Goal: Transaction & Acquisition: Obtain resource

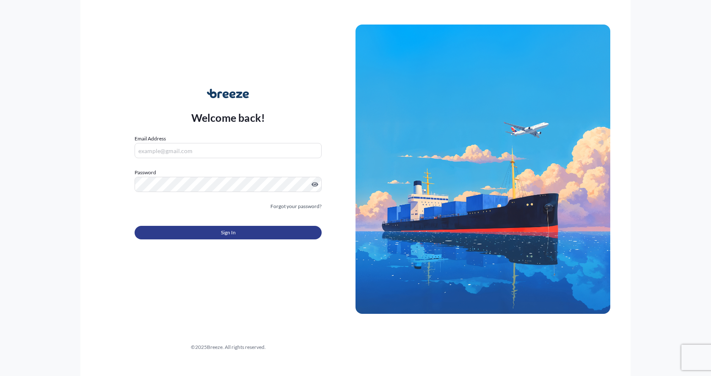
type input "[EMAIL_ADDRESS][DOMAIN_NAME]"
click at [192, 230] on button "Sign In" at bounding box center [228, 233] width 187 height 14
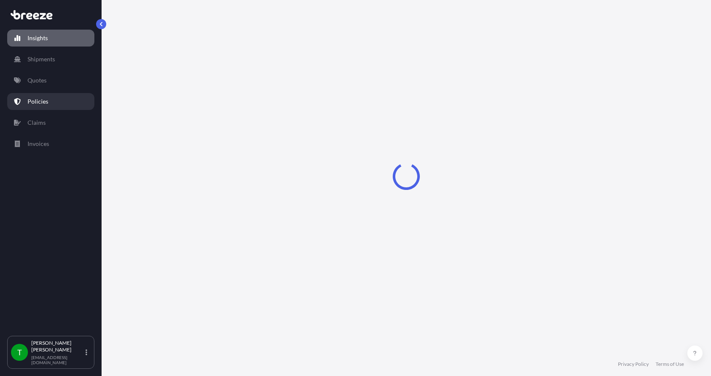
select select "2025"
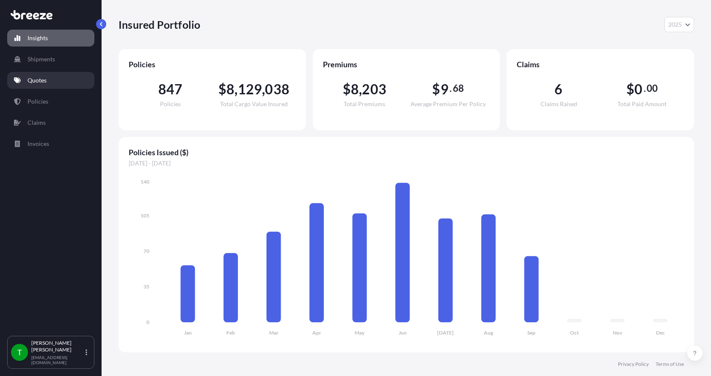
click at [38, 81] on p "Quotes" at bounding box center [37, 80] width 19 height 8
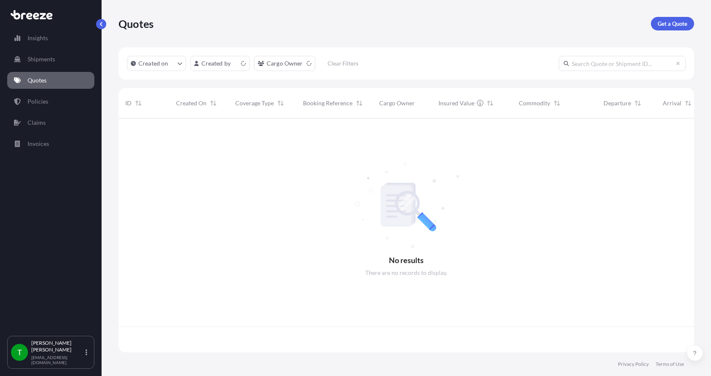
scroll to position [232, 570]
click at [676, 22] on p "Get a Quote" at bounding box center [673, 23] width 30 height 8
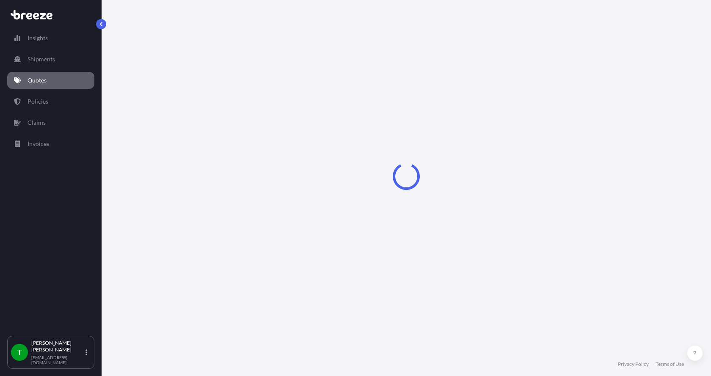
select select "Sea"
select select "1"
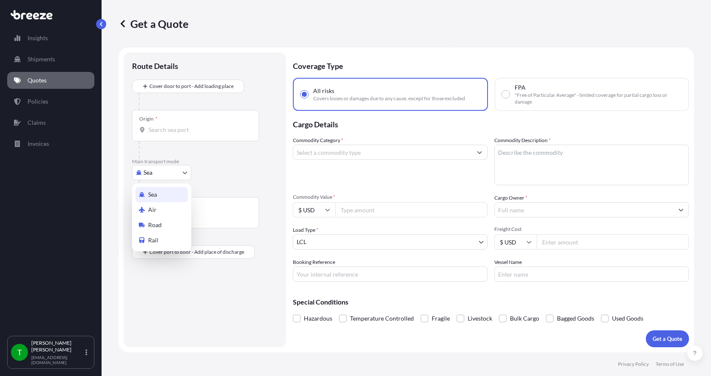
click at [144, 175] on body "Insights Shipments Quotes Policies Claims Invoices T [PERSON_NAME] [EMAIL_ADDRE…" at bounding box center [355, 188] width 711 height 376
click at [157, 226] on span "Road" at bounding box center [155, 225] width 14 height 8
select select "Road"
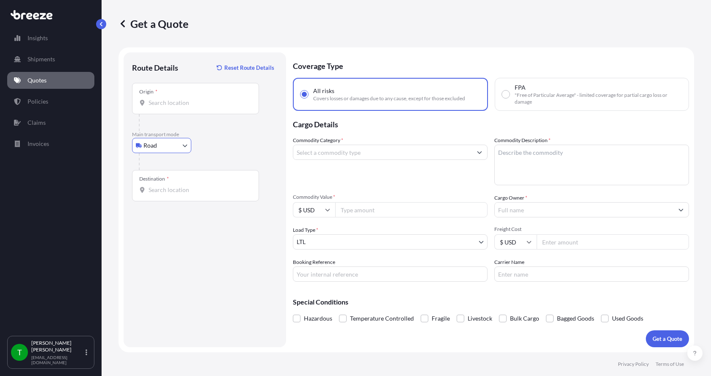
click at [169, 102] on input "Origin *" at bounding box center [199, 103] width 100 height 8
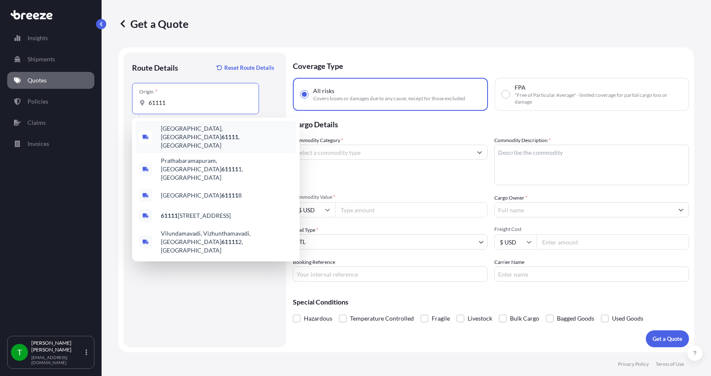
click at [171, 132] on span "[GEOGRAPHIC_DATA] , [GEOGRAPHIC_DATA]" at bounding box center [227, 136] width 132 height 25
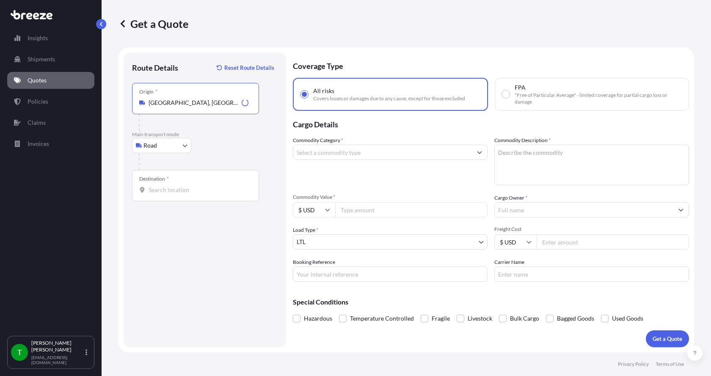
type input "[GEOGRAPHIC_DATA], [GEOGRAPHIC_DATA]"
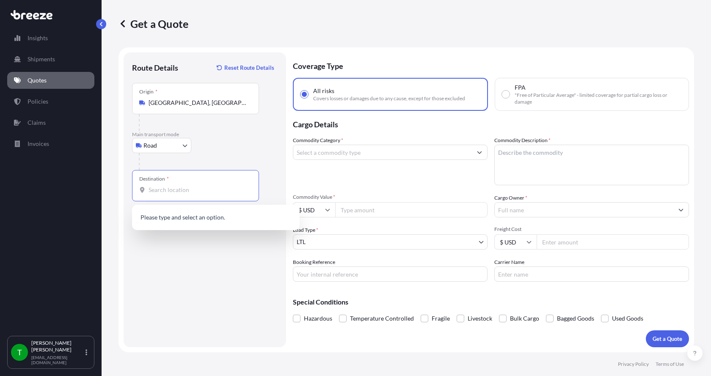
click at [162, 190] on input "Destination *" at bounding box center [199, 190] width 100 height 8
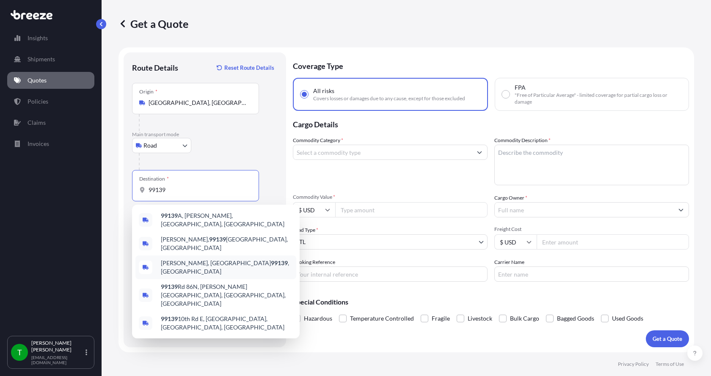
click at [168, 259] on span "[PERSON_NAME], WA 99139 , [GEOGRAPHIC_DATA]" at bounding box center [227, 267] width 132 height 17
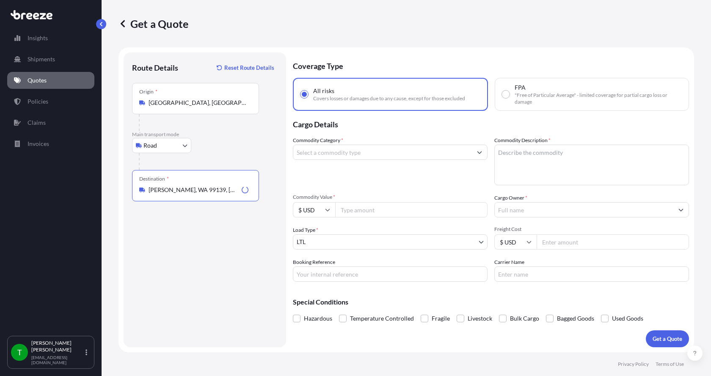
type input "[PERSON_NAME], WA 99139, [GEOGRAPHIC_DATA]"
click at [314, 153] on input "Commodity Category *" at bounding box center [382, 152] width 179 height 15
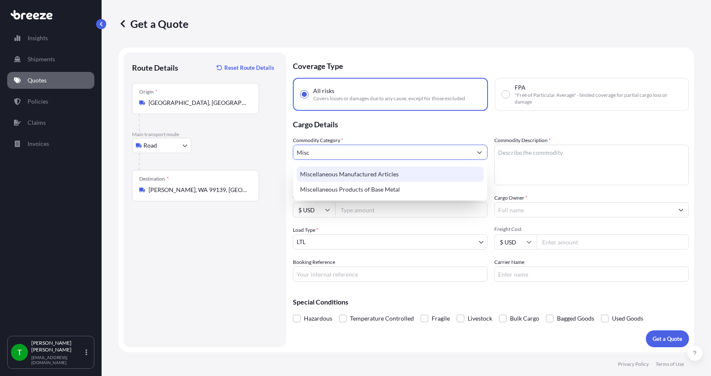
click at [318, 170] on div "Miscellaneous Manufactured Articles" at bounding box center [390, 174] width 187 height 15
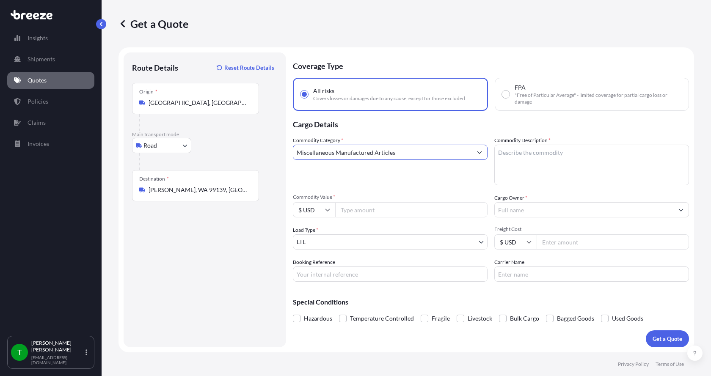
type input "Miscellaneous Manufactured Articles"
drag, startPoint x: 523, startPoint y: 157, endPoint x: 524, endPoint y: 149, distance: 7.4
click at [523, 152] on textarea "Commodity Description *" at bounding box center [592, 165] width 195 height 41
click at [511, 154] on textarea "Commodity Description *" at bounding box center [592, 165] width 195 height 41
type textarea "Parts Motor AER 7.5HP"
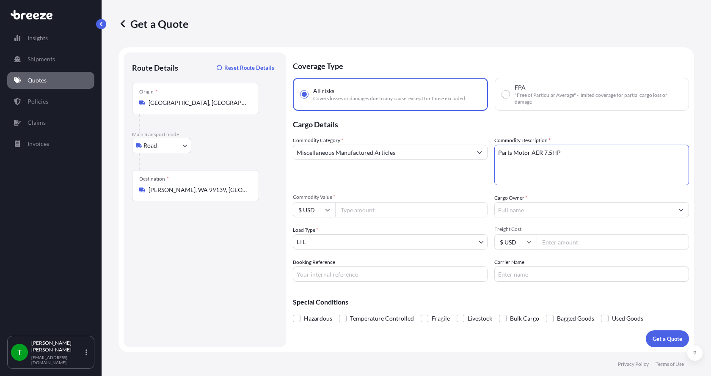
click at [390, 214] on input "Commodity Value *" at bounding box center [411, 209] width 152 height 15
click at [349, 213] on input "Commodity Value *" at bounding box center [411, 209] width 152 height 15
type input "3100.00"
click at [524, 210] on input "Cargo Owner *" at bounding box center [584, 209] width 179 height 15
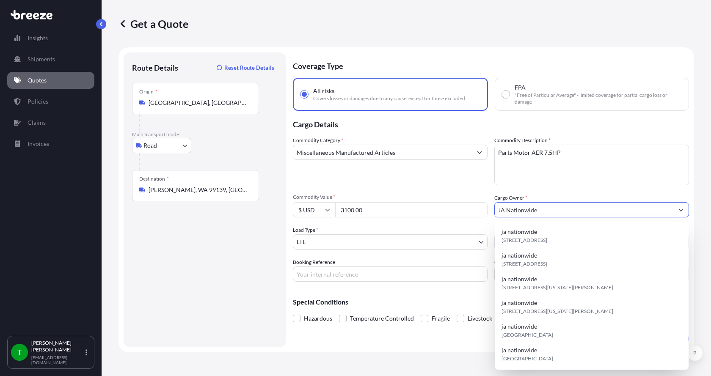
type input "JA Nationwide"
click at [327, 274] on input "Booking Reference" at bounding box center [390, 274] width 195 height 15
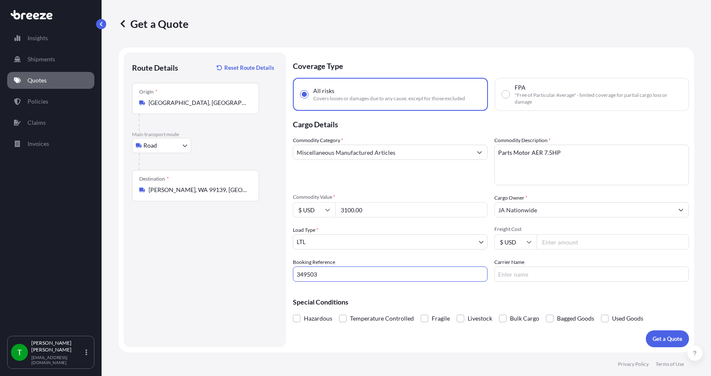
type input "349503"
click at [570, 242] on input "Freight Cost" at bounding box center [613, 242] width 152 height 15
type input "480.00"
click at [537, 271] on input "Carrier Name" at bounding box center [592, 274] width 195 height 15
type input "[PERSON_NAME]"
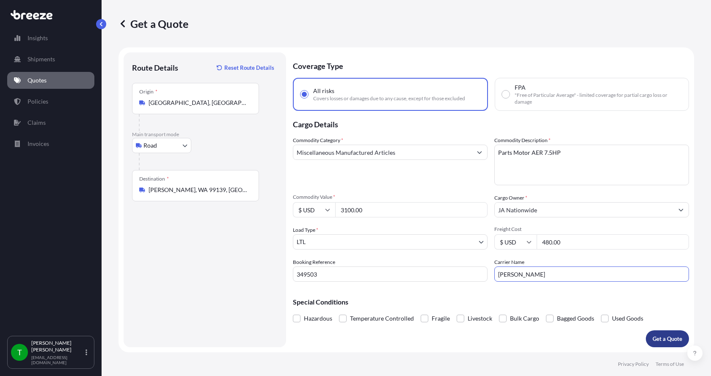
click at [667, 333] on button "Get a Quote" at bounding box center [667, 339] width 43 height 17
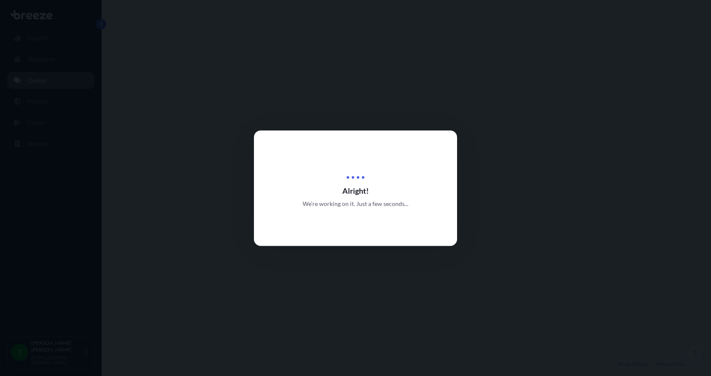
select select "Road"
select select "1"
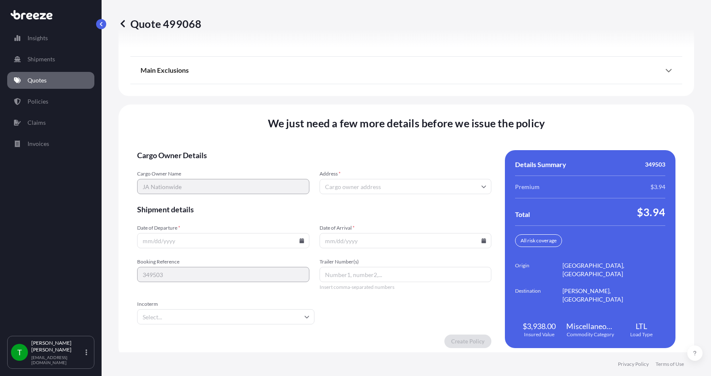
scroll to position [1114, 0]
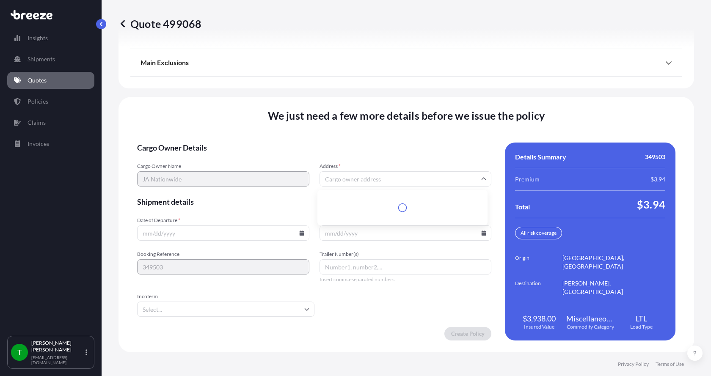
drag, startPoint x: 351, startPoint y: 180, endPoint x: 351, endPoint y: 174, distance: 5.5
click at [351, 178] on input "Address *" at bounding box center [406, 179] width 172 height 15
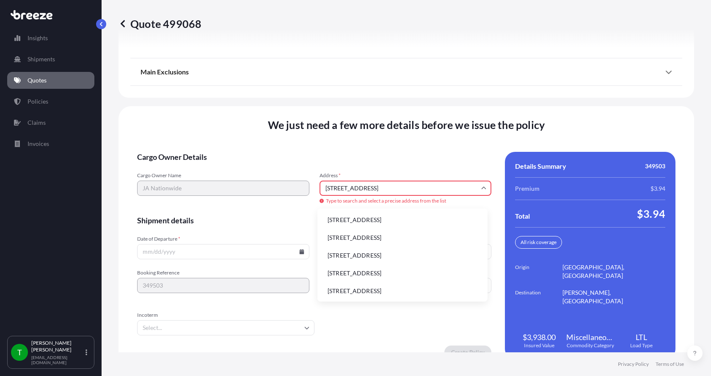
click at [351, 220] on li "[STREET_ADDRESS]" at bounding box center [402, 220] width 163 height 16
type input "[STREET_ADDRESS]"
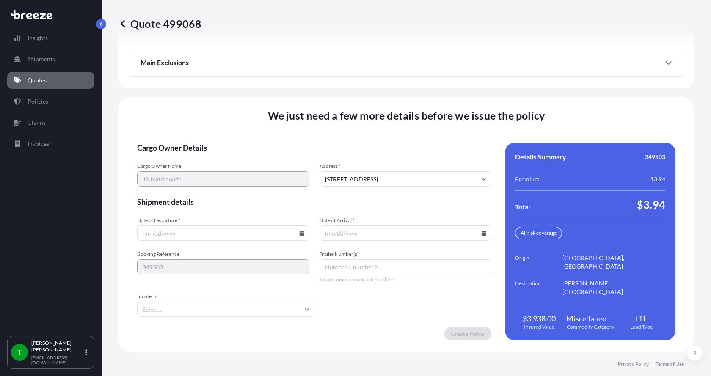
click at [299, 233] on icon at bounding box center [301, 233] width 5 height 5
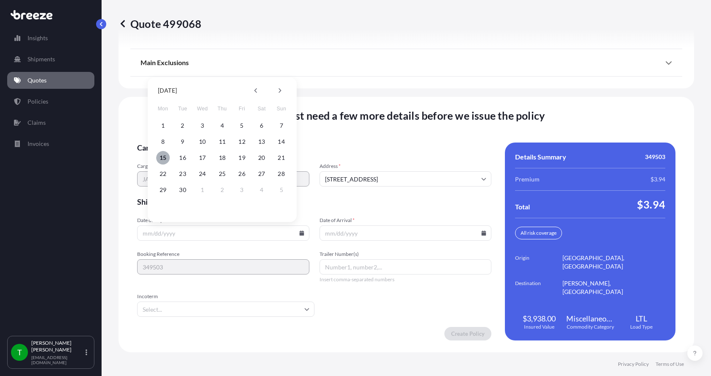
click at [166, 157] on button "15" at bounding box center [163, 158] width 14 height 14
type input "[DATE]"
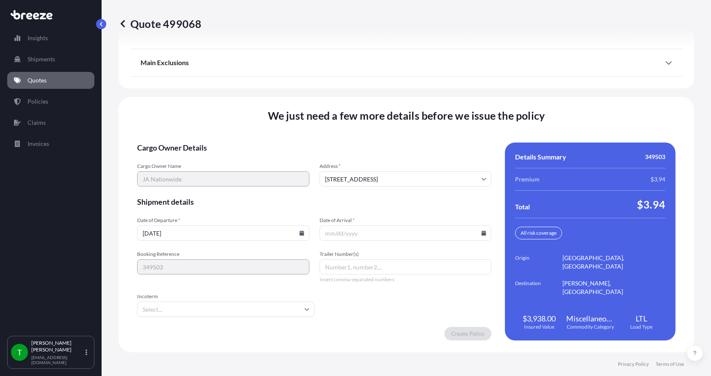
click at [482, 234] on icon at bounding box center [484, 233] width 5 height 5
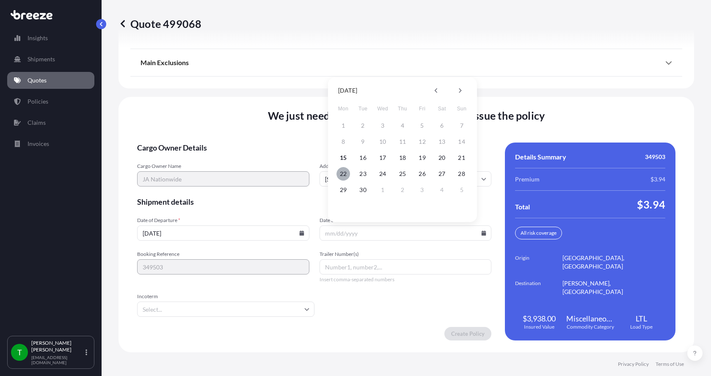
click at [344, 174] on button "22" at bounding box center [344, 174] width 14 height 14
type input "[DATE]"
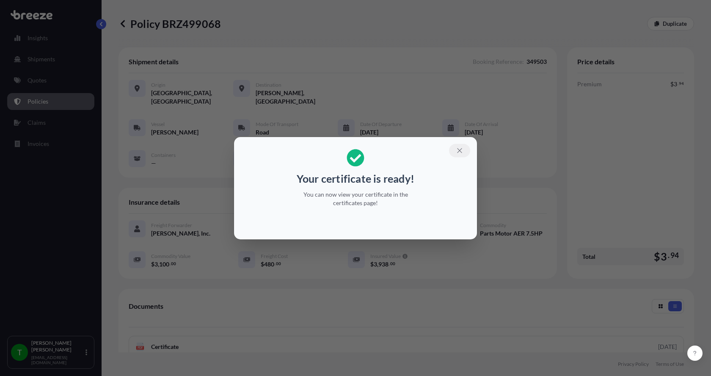
click at [462, 147] on icon "button" at bounding box center [460, 151] width 8 height 8
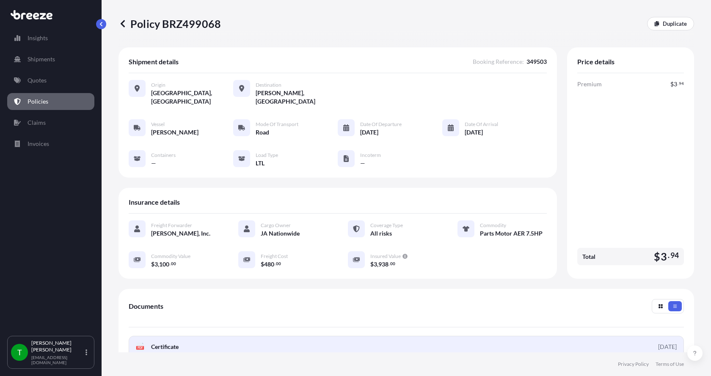
click at [151, 343] on div "PDF Certificate" at bounding box center [157, 347] width 43 height 8
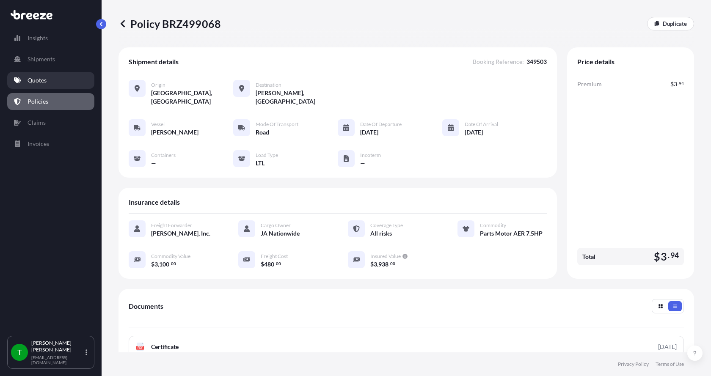
click at [40, 81] on p "Quotes" at bounding box center [37, 80] width 19 height 8
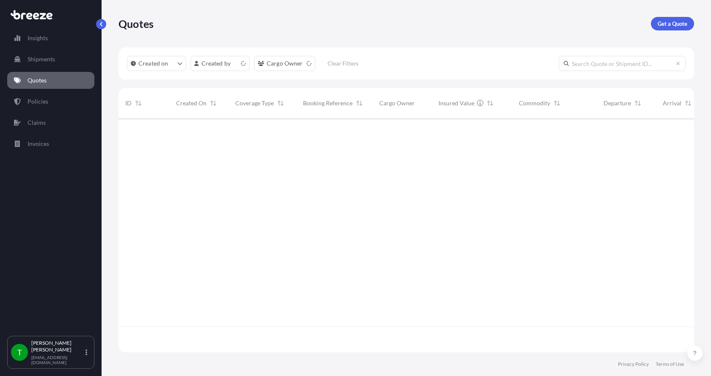
scroll to position [232, 570]
click at [669, 23] on p "Get a Quote" at bounding box center [673, 23] width 30 height 8
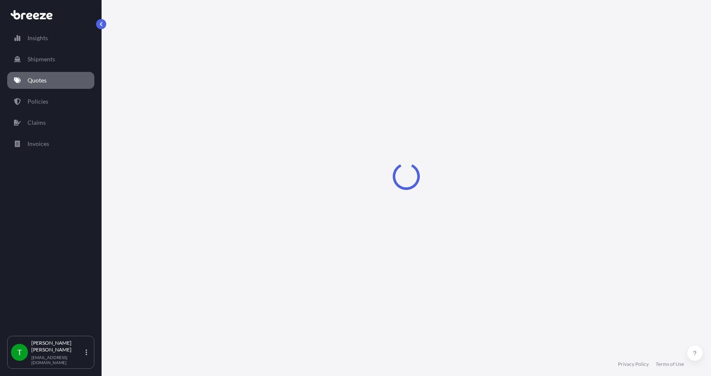
select select "Sea"
select select "1"
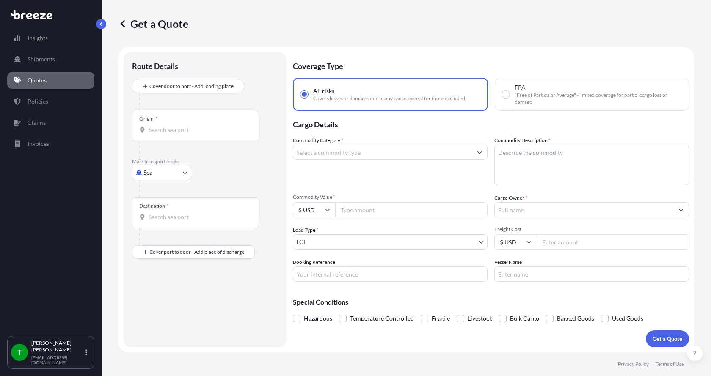
click at [145, 173] on body "Insights Shipments Quotes Policies Claims Invoices T [PERSON_NAME] [EMAIL_ADDRE…" at bounding box center [355, 188] width 711 height 376
click at [152, 227] on span "Road" at bounding box center [155, 225] width 14 height 8
select select "Road"
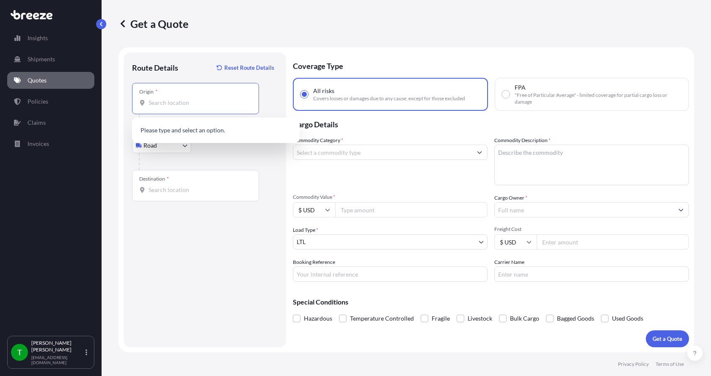
click at [164, 105] on input "Origin *" at bounding box center [199, 103] width 100 height 8
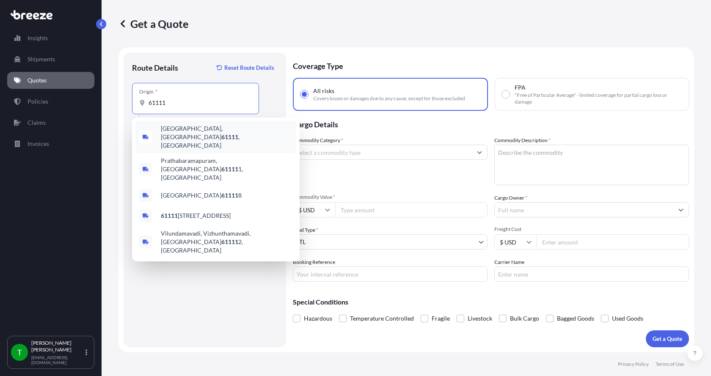
click at [174, 127] on span "[GEOGRAPHIC_DATA] , [GEOGRAPHIC_DATA]" at bounding box center [227, 136] width 132 height 25
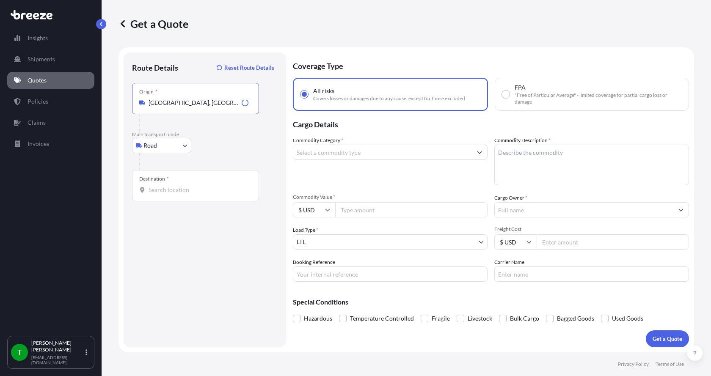
type input "[GEOGRAPHIC_DATA], [GEOGRAPHIC_DATA]"
click at [155, 195] on div "Destination *" at bounding box center [195, 185] width 127 height 31
click at [155, 194] on input "Destination *" at bounding box center [199, 190] width 100 height 8
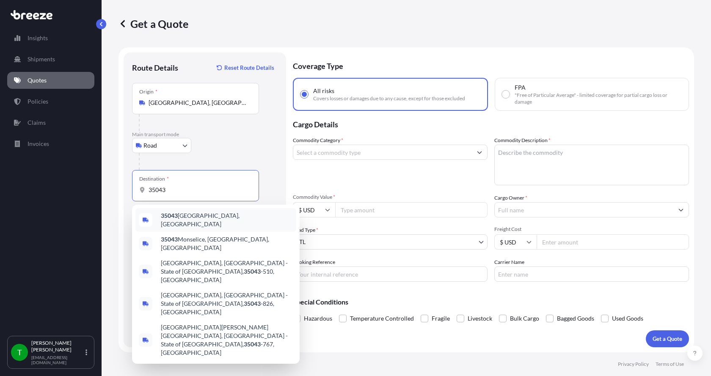
drag, startPoint x: 176, startPoint y: 191, endPoint x: 111, endPoint y: 186, distance: 65.4
click at [111, 186] on div "Get a Quote Route Details Reset Route Details Place of loading Road Road Rail O…" at bounding box center [407, 176] width 610 height 353
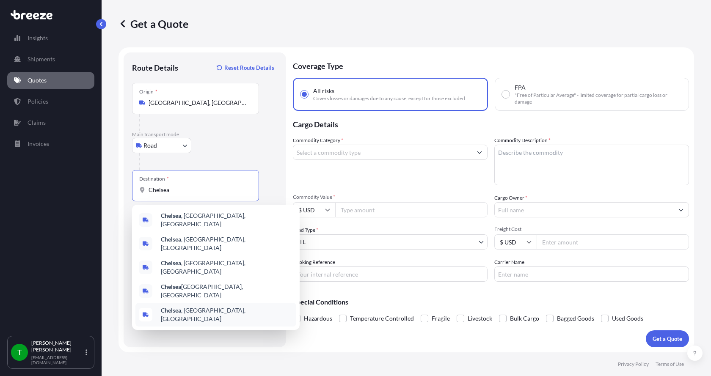
click at [176, 307] on b "Chelsea" at bounding box center [171, 310] width 20 height 7
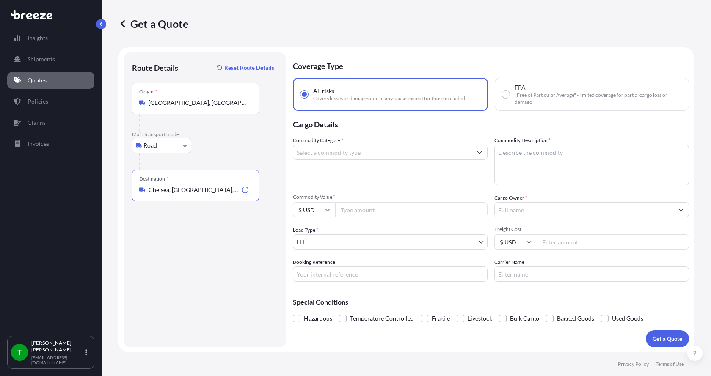
type input "Chelsea, [GEOGRAPHIC_DATA], [GEOGRAPHIC_DATA]"
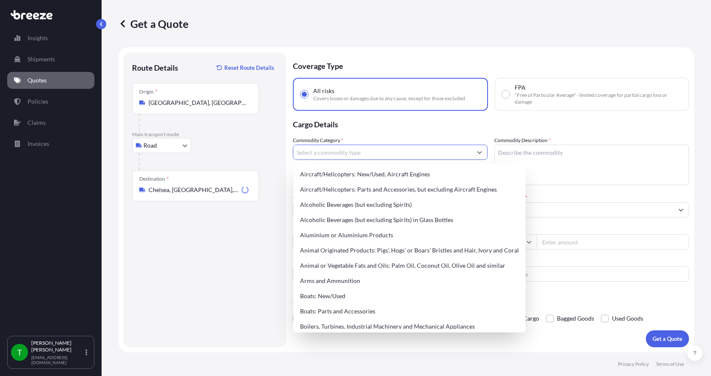
click at [338, 152] on input "Commodity Category *" at bounding box center [382, 152] width 179 height 15
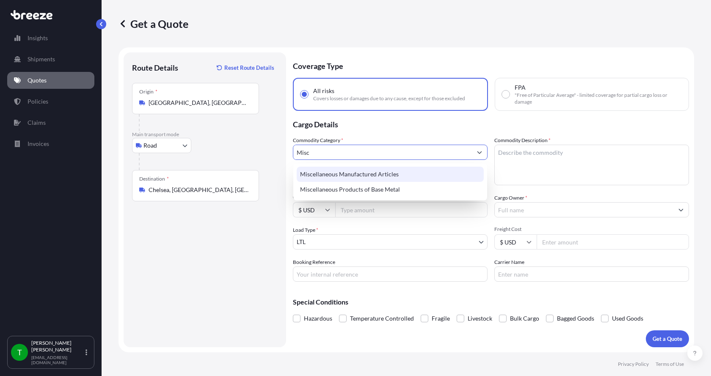
click at [344, 172] on div "Miscellaneous Manufactured Articles" at bounding box center [390, 174] width 187 height 15
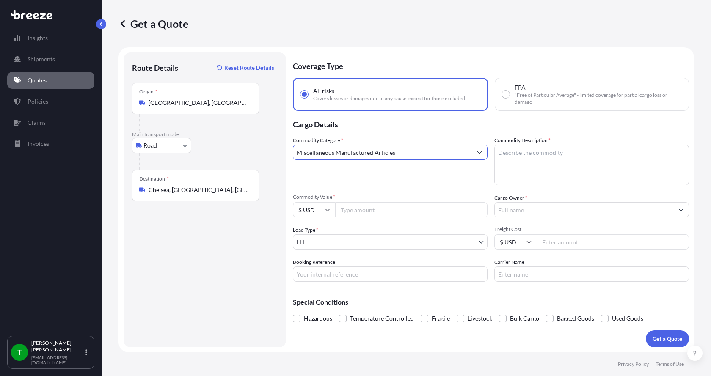
type input "Miscellaneous Manufactured Articles"
click at [514, 151] on textarea "Commodity Description *" at bounding box center [592, 165] width 195 height 41
type textarea "Parts AER Float/Cone"
click at [406, 213] on input "Commodity Value *" at bounding box center [411, 209] width 152 height 15
click at [349, 209] on input "Commodity Value *" at bounding box center [411, 209] width 152 height 15
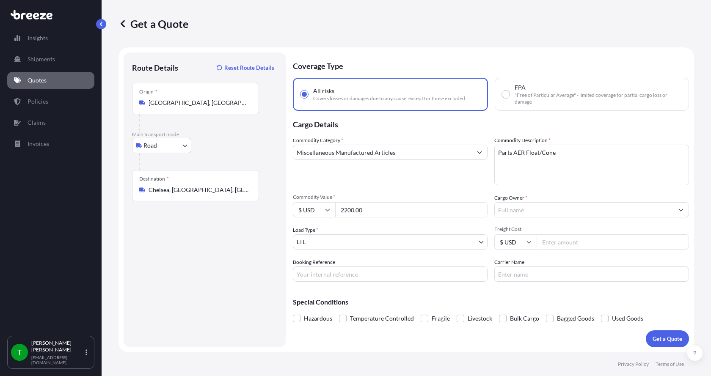
type input "2200.00"
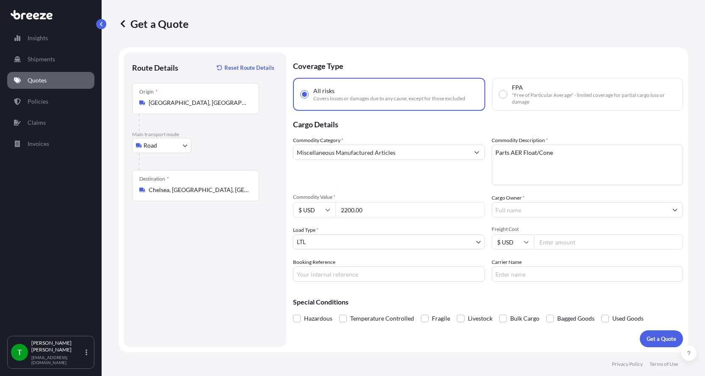
click at [591, 212] on input "Cargo Owner *" at bounding box center [580, 209] width 176 height 15
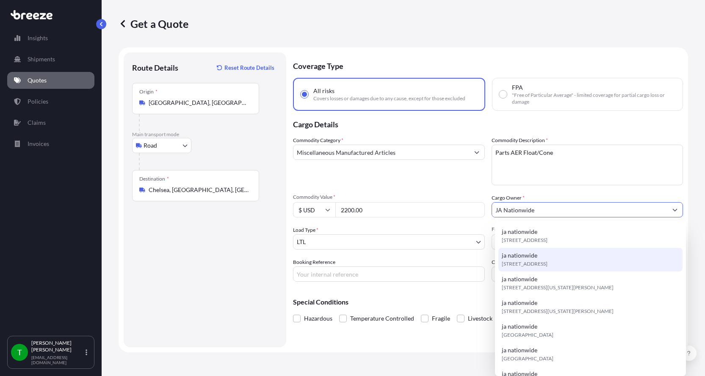
type input "JA Nationwide"
click at [335, 277] on input "Booking Reference" at bounding box center [389, 274] width 192 height 15
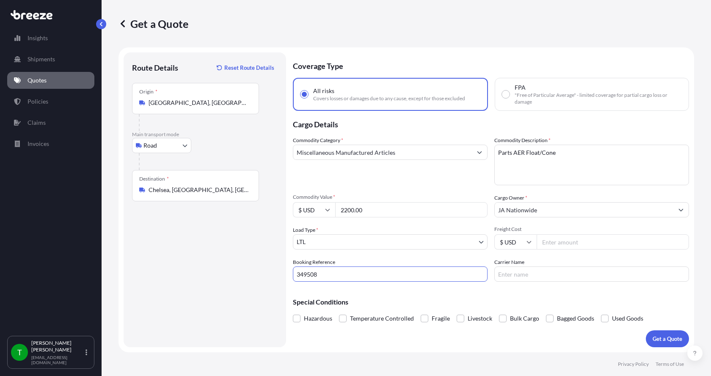
type input "349508"
click at [567, 242] on input "Freight Cost" at bounding box center [613, 242] width 152 height 15
type input "365.00"
click at [537, 279] on input "Carrier Name" at bounding box center [592, 274] width 195 height 15
type input "[PERSON_NAME] Express"
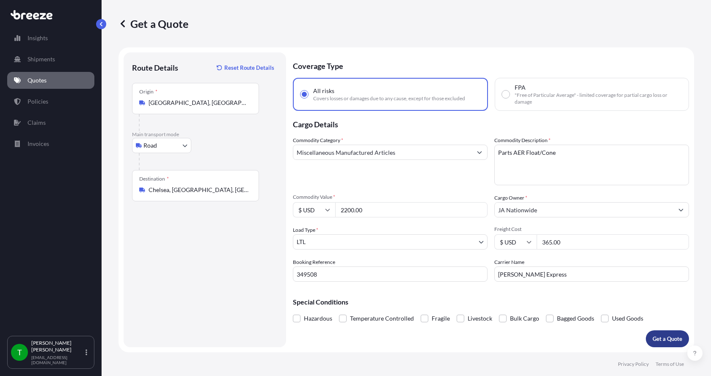
click at [656, 332] on button "Get a Quote" at bounding box center [667, 339] width 43 height 17
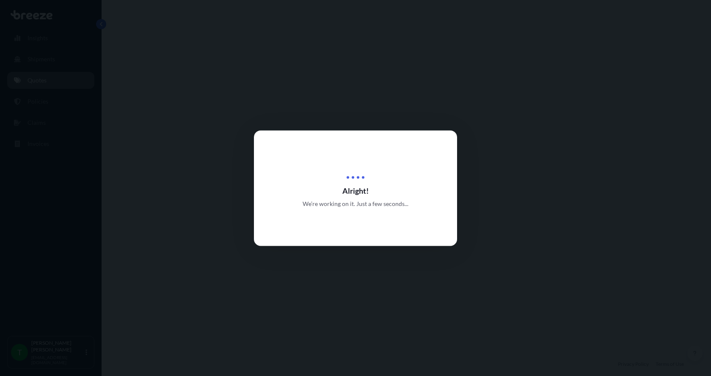
select select "Road"
select select "1"
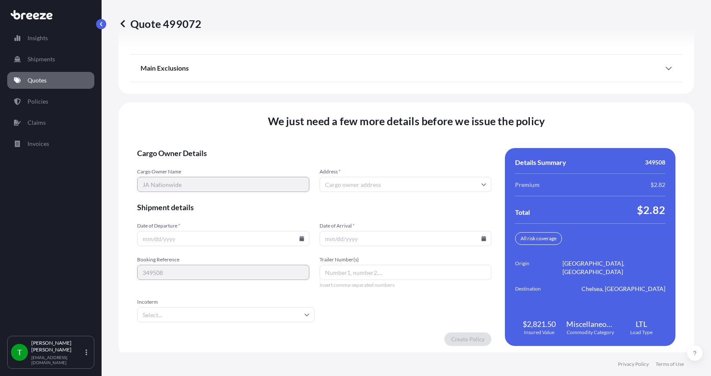
scroll to position [1114, 0]
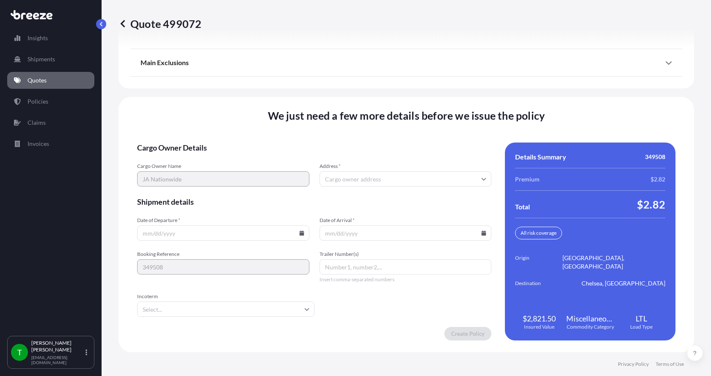
click at [430, 182] on input "Address *" at bounding box center [406, 179] width 172 height 15
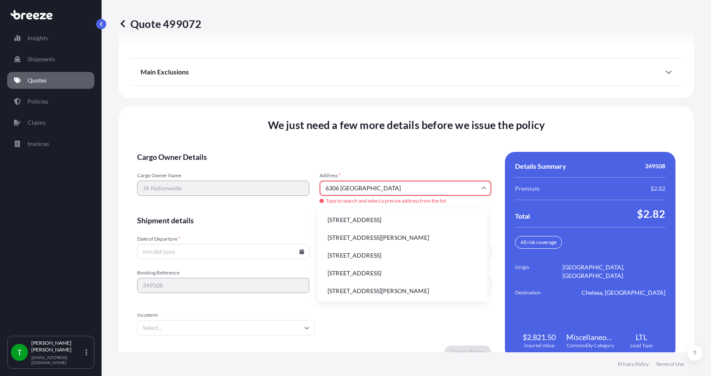
click at [369, 219] on li "[STREET_ADDRESS]" at bounding box center [402, 220] width 163 height 16
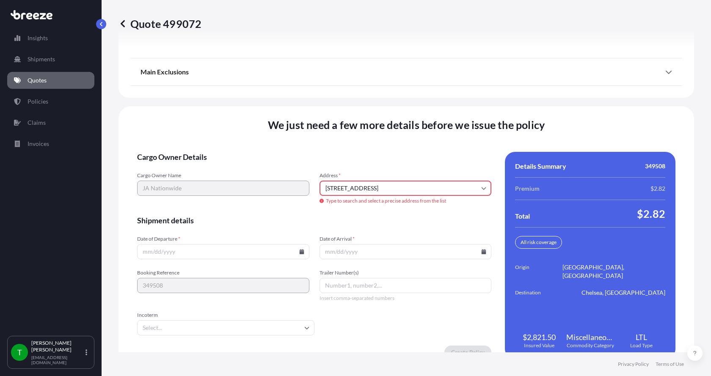
type input "[STREET_ADDRESS]"
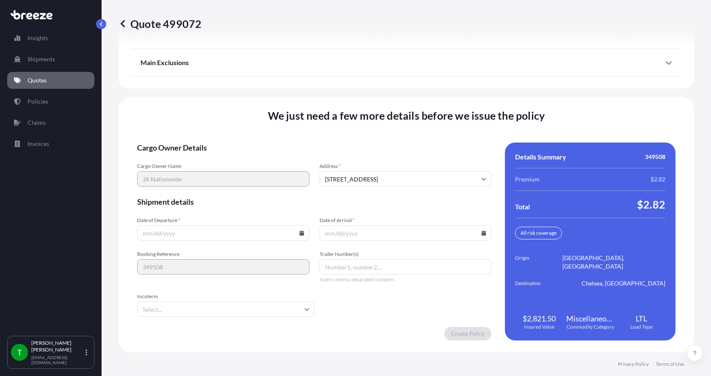
click at [212, 235] on input "Date of Departure *" at bounding box center [223, 233] width 172 height 15
click at [299, 234] on icon at bounding box center [301, 233] width 5 height 5
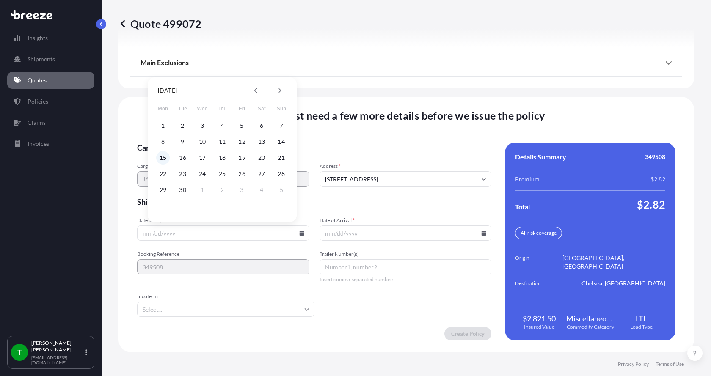
click at [161, 157] on button "15" at bounding box center [163, 158] width 14 height 14
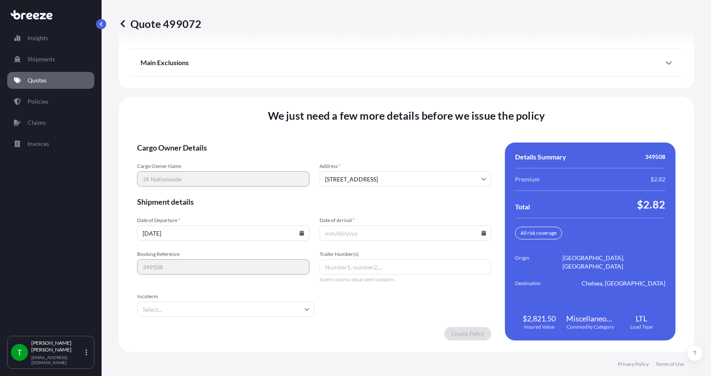
type input "[DATE]"
click at [173, 183] on button "15" at bounding box center [178, 187] width 10 height 8
click at [482, 232] on icon at bounding box center [484, 233] width 5 height 5
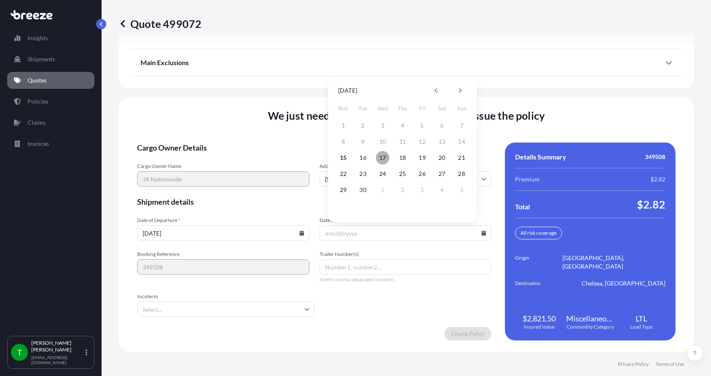
click at [386, 160] on button "17" at bounding box center [383, 158] width 14 height 14
type input "[DATE]"
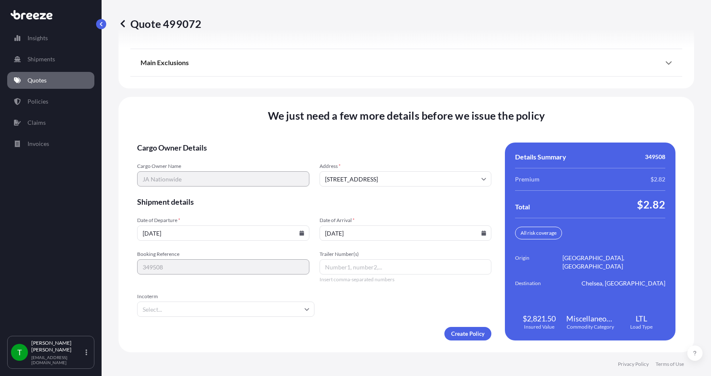
click at [386, 183] on button "17" at bounding box center [388, 187] width 10 height 8
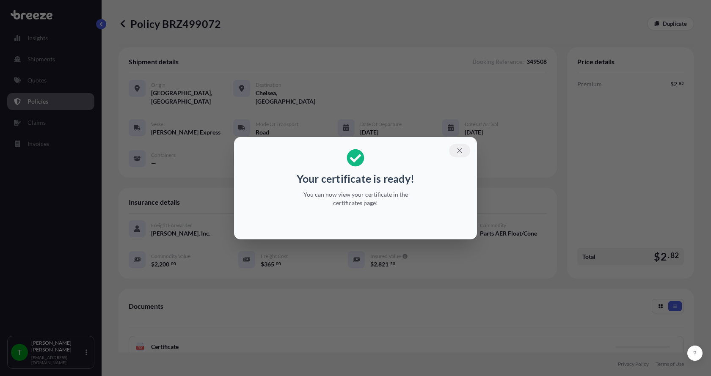
click at [462, 149] on icon "button" at bounding box center [460, 151] width 8 height 8
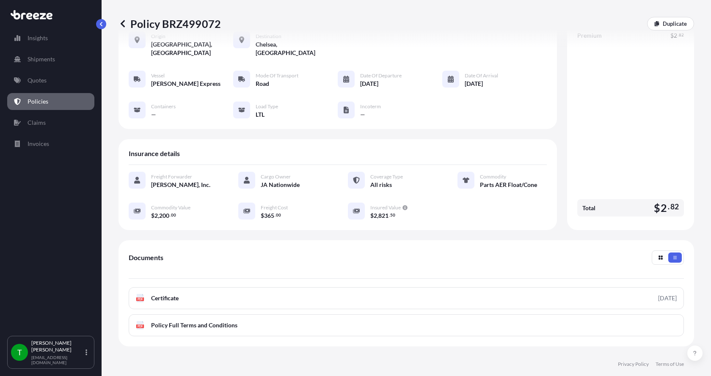
scroll to position [124, 0]
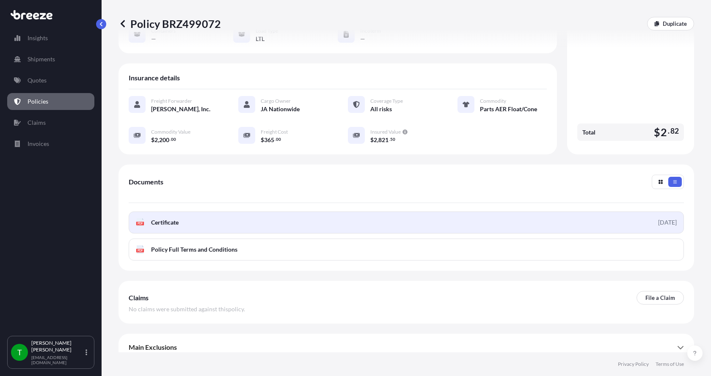
click at [143, 222] on rect at bounding box center [140, 223] width 8 height 3
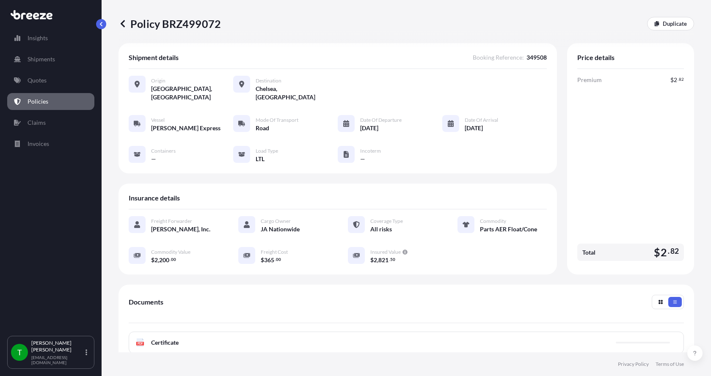
scroll to position [0, 0]
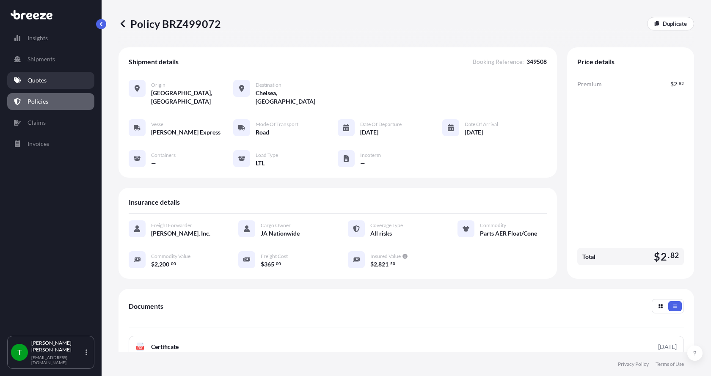
click at [40, 83] on p "Quotes" at bounding box center [37, 80] width 19 height 8
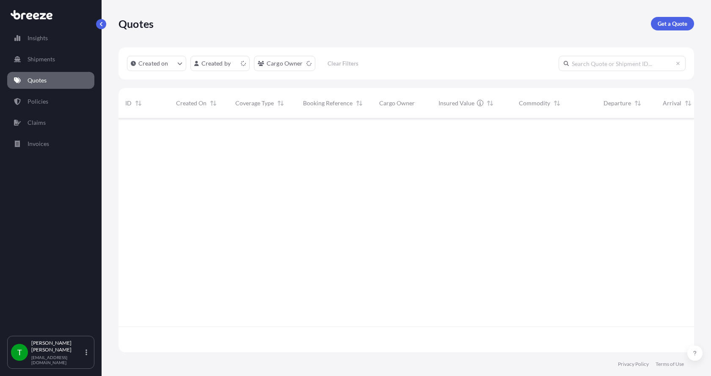
scroll to position [232, 570]
click at [665, 24] on p "Get a Quote" at bounding box center [673, 23] width 30 height 8
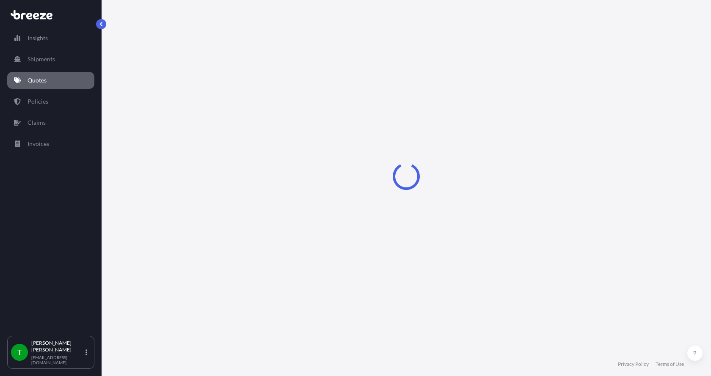
select select "Sea"
select select "1"
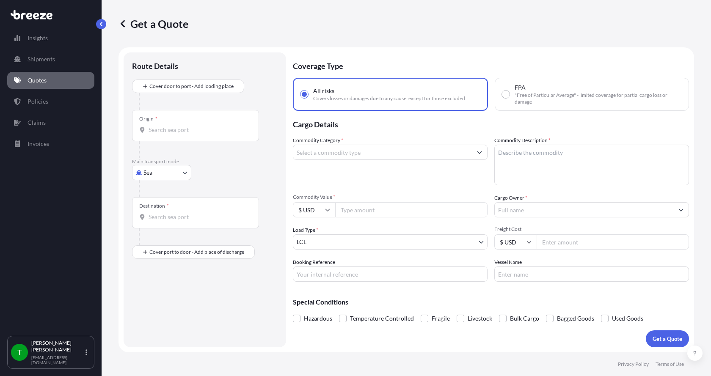
click at [141, 176] on body "Insights Shipments Quotes Policies Claims Invoices T [PERSON_NAME] [EMAIL_ADDRE…" at bounding box center [355, 188] width 711 height 376
click at [160, 223] on span "Road" at bounding box center [155, 225] width 14 height 8
select select "Road"
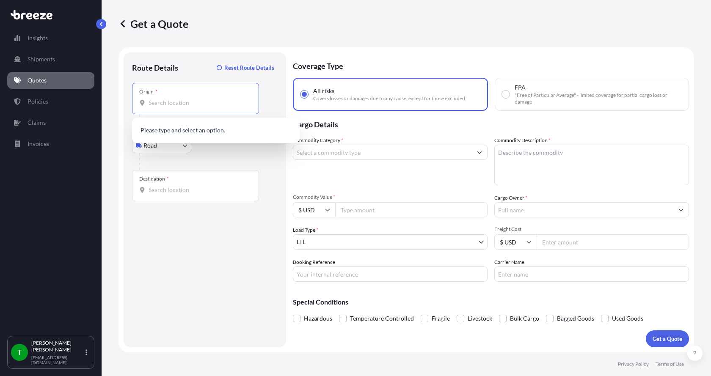
drag, startPoint x: 172, startPoint y: 103, endPoint x: 186, endPoint y: 83, distance: 24.5
click at [173, 101] on input "Origin *" at bounding box center [199, 103] width 100 height 8
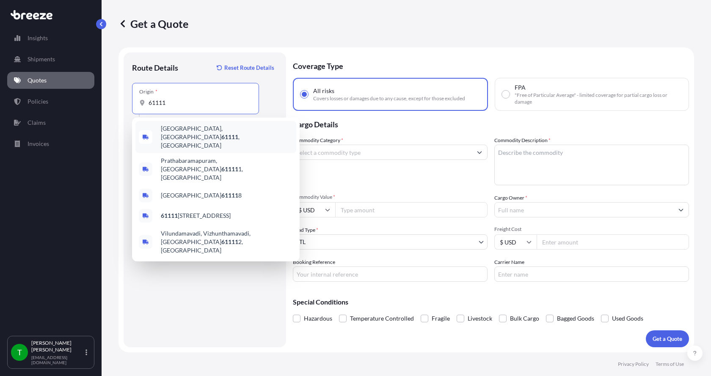
click at [179, 131] on span "[GEOGRAPHIC_DATA] , [GEOGRAPHIC_DATA]" at bounding box center [227, 136] width 132 height 25
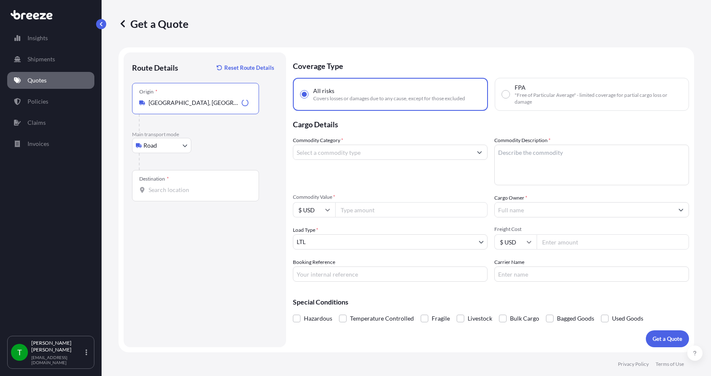
type input "[GEOGRAPHIC_DATA], [GEOGRAPHIC_DATA]"
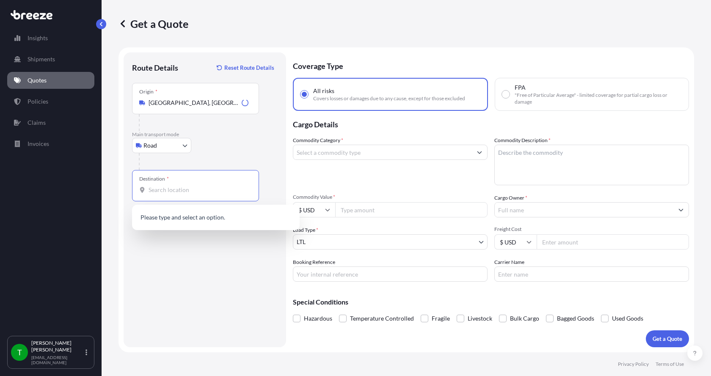
click at [163, 191] on input "Destination *" at bounding box center [199, 190] width 100 height 8
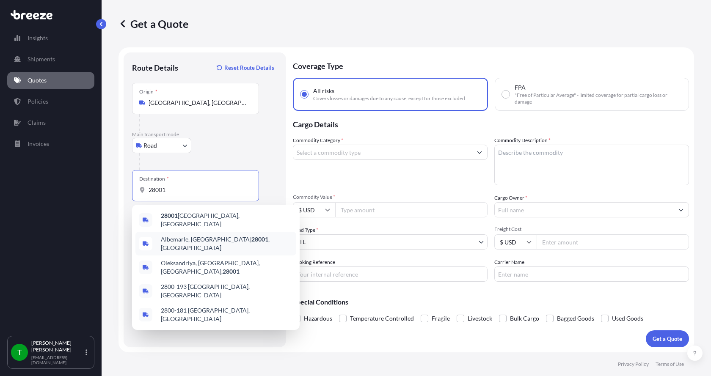
click at [166, 238] on span "[GEOGRAPHIC_DATA]" at bounding box center [227, 243] width 132 height 17
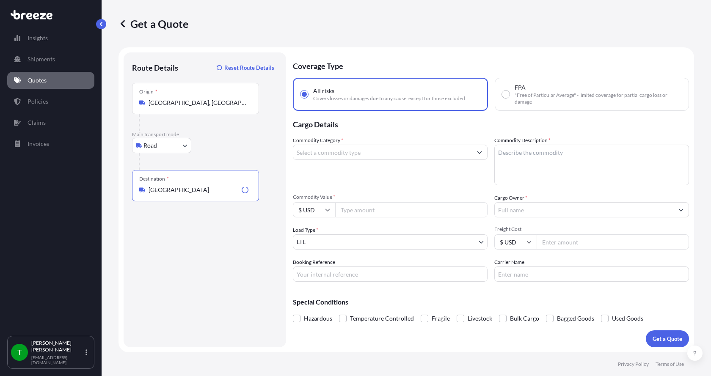
type input "[GEOGRAPHIC_DATA]"
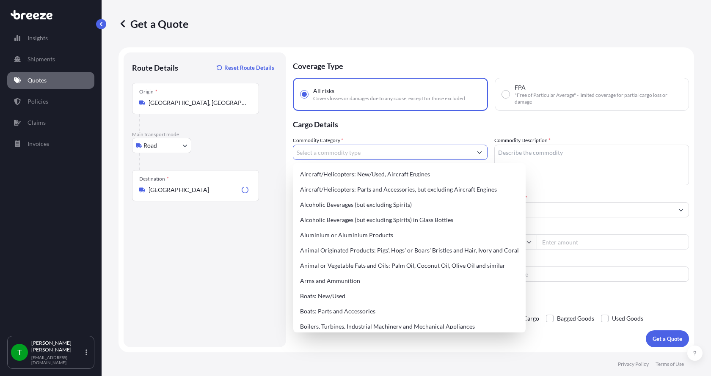
click at [336, 154] on input "Commodity Category *" at bounding box center [382, 152] width 179 height 15
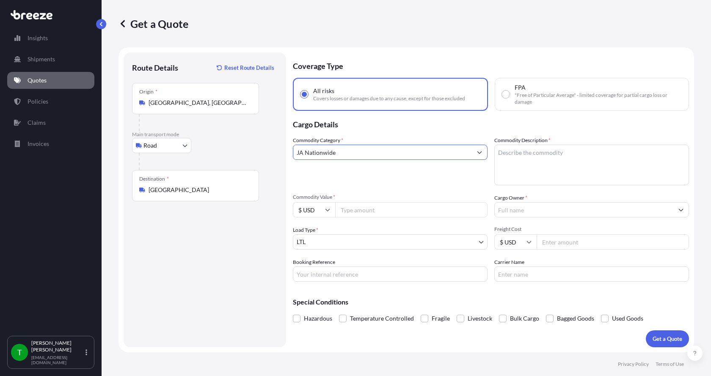
type input "JA Nationwide"
click at [506, 146] on textarea "Commodity Description *" at bounding box center [592, 165] width 195 height 41
type textarea "Cloth Sock ADF-54-PES-13"
click at [375, 208] on input "Commodity Value *" at bounding box center [411, 209] width 152 height 15
type input "405.00"
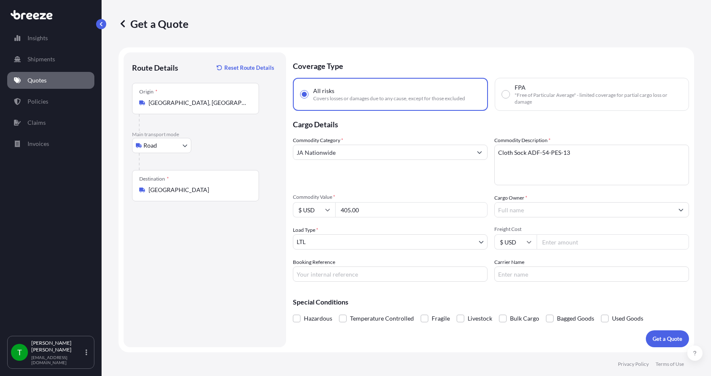
click at [535, 208] on input "Cargo Owner *" at bounding box center [584, 209] width 179 height 15
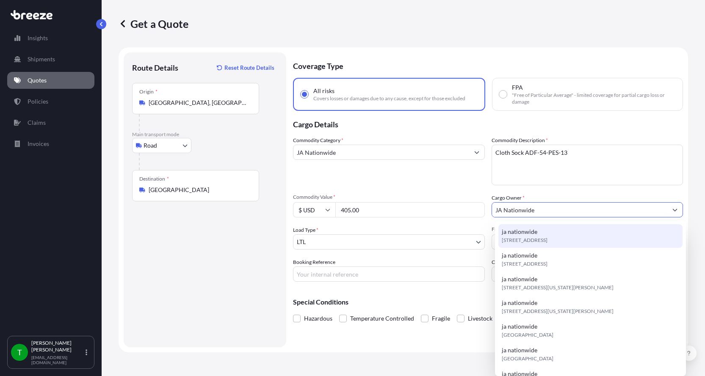
type input "JA Nationwide"
click at [336, 277] on input "Booking Reference" at bounding box center [389, 274] width 192 height 15
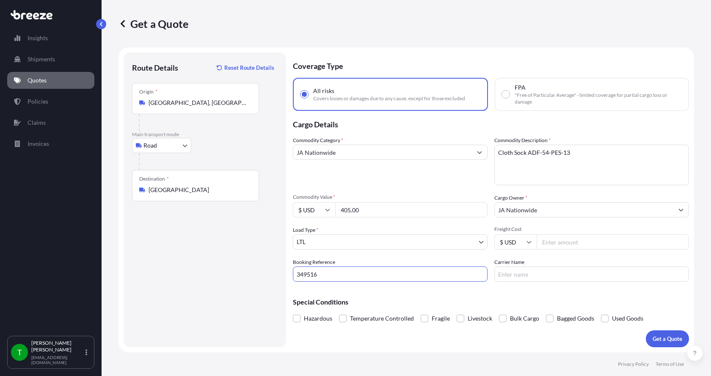
type input "349516"
click at [548, 243] on input "Freight Cost" at bounding box center [613, 242] width 152 height 15
type input "405.00"
click at [521, 272] on input "Carrier Name" at bounding box center [592, 274] width 195 height 15
type input "[PERSON_NAME]"
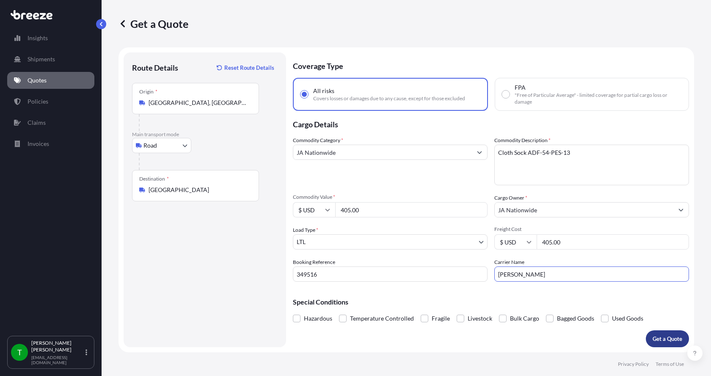
click at [658, 331] on button "Get a Quote" at bounding box center [667, 339] width 43 height 17
click at [346, 152] on input "JA Nationwide" at bounding box center [382, 152] width 179 height 15
type input "J"
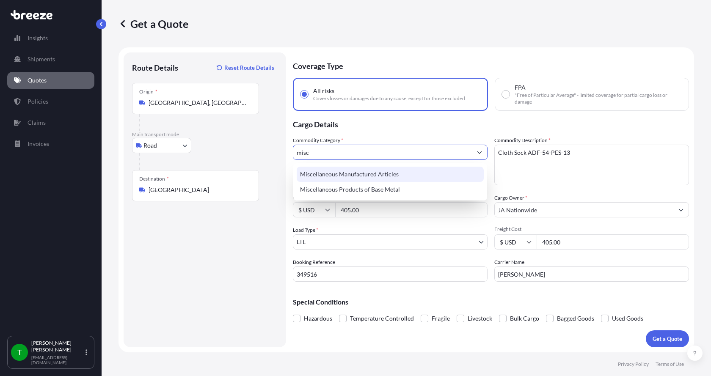
click at [347, 173] on div "Miscellaneous Manufactured Articles" at bounding box center [390, 174] width 187 height 15
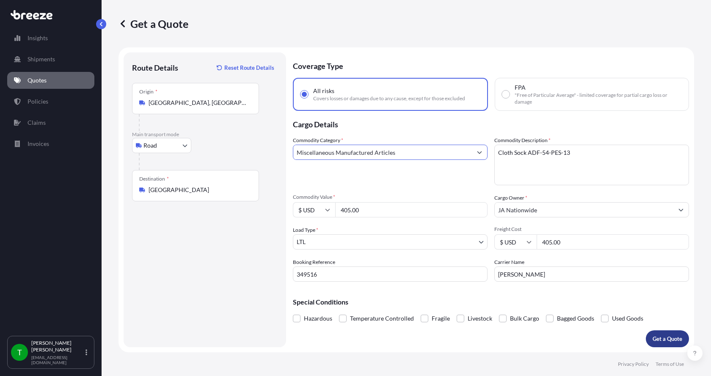
type input "Miscellaneous Manufactured Articles"
click at [660, 339] on p "Get a Quote" at bounding box center [668, 339] width 30 height 8
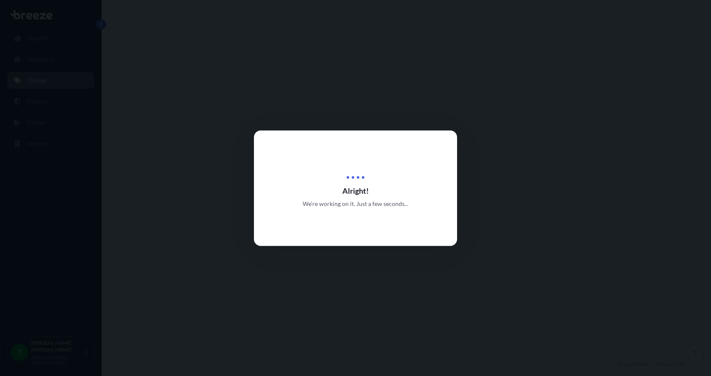
select select "Road"
select select "1"
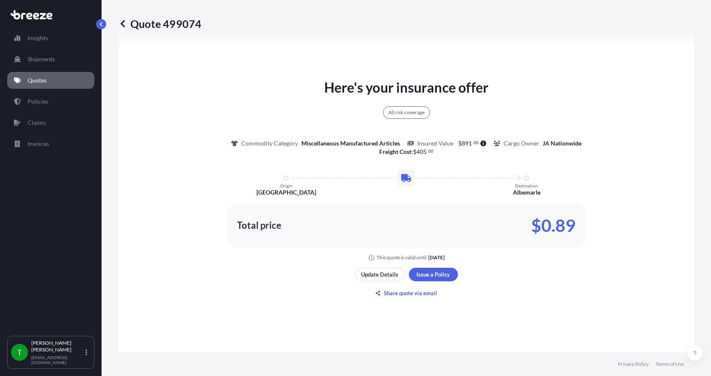
scroll to position [440, 0]
click at [384, 275] on p "Update Details" at bounding box center [379, 274] width 37 height 8
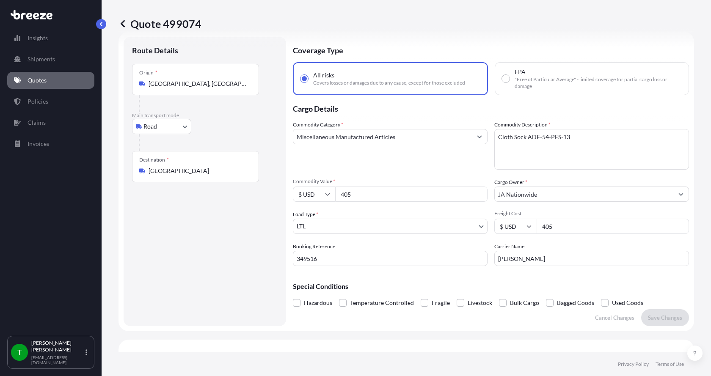
scroll to position [14, 0]
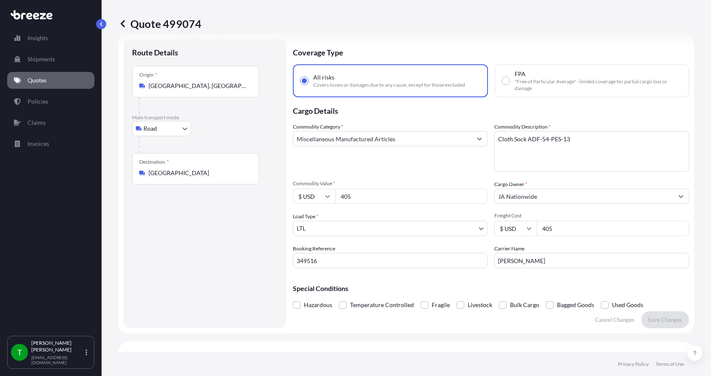
drag, startPoint x: 361, startPoint y: 199, endPoint x: 334, endPoint y: 195, distance: 27.3
click at [334, 197] on div "$ USD 405" at bounding box center [390, 196] width 195 height 15
type input "9000.0"
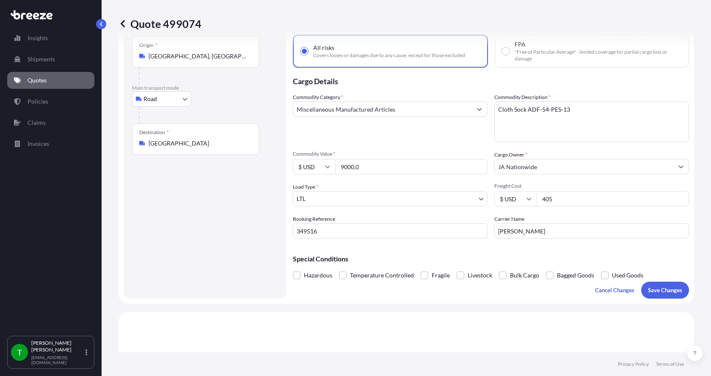
scroll to position [56, 0]
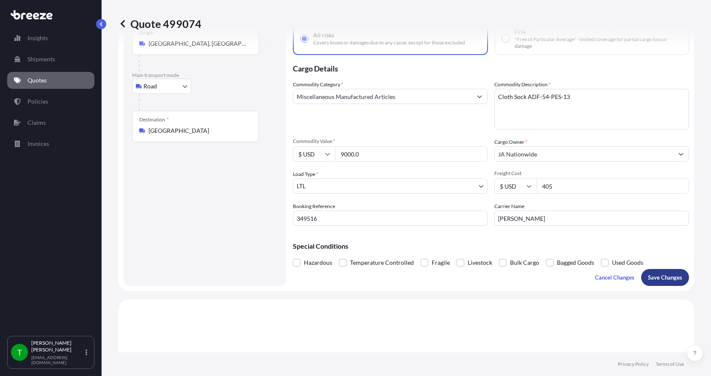
click at [650, 274] on p "Save Changes" at bounding box center [665, 278] width 34 height 8
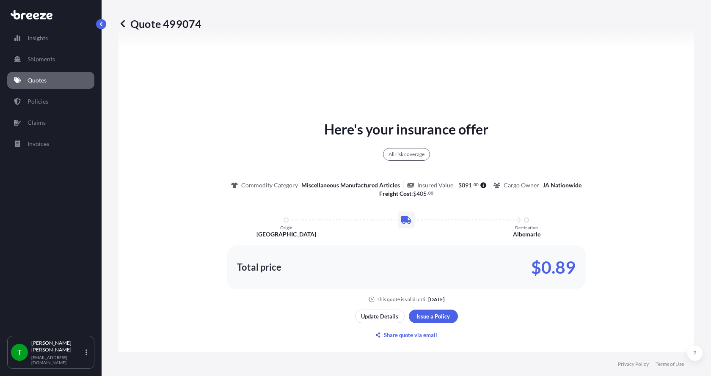
select select "Road"
select select "1"
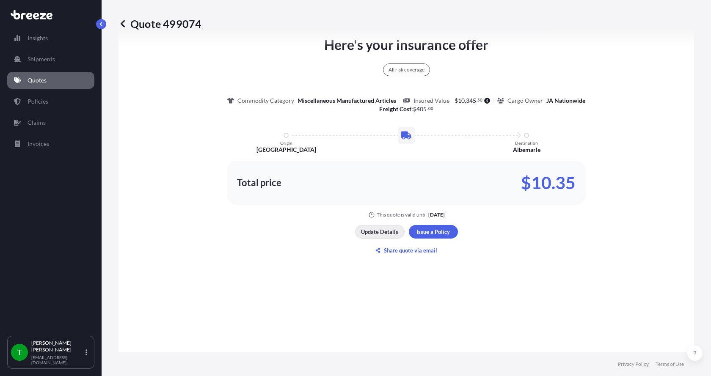
click at [371, 229] on p "Update Details" at bounding box center [379, 232] width 37 height 8
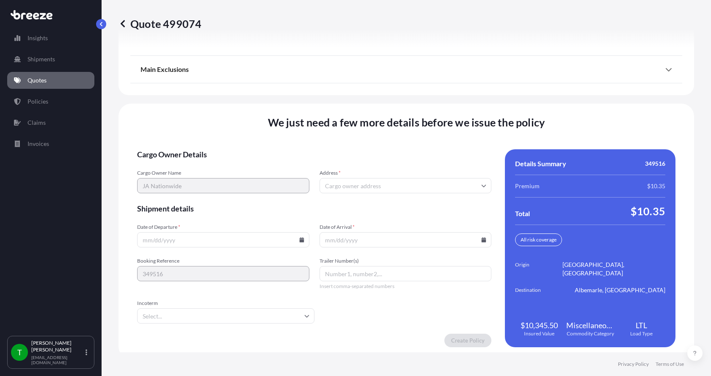
scroll to position [1114, 0]
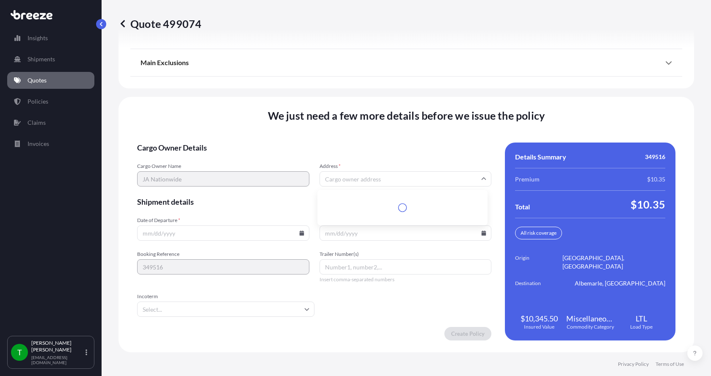
click at [348, 178] on input "Address *" at bounding box center [406, 179] width 172 height 15
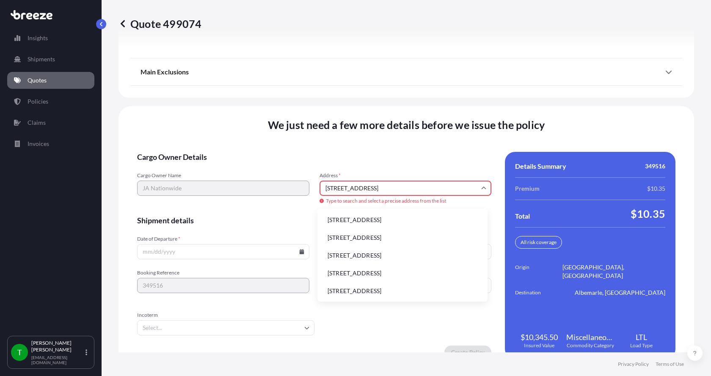
click at [343, 219] on li "[STREET_ADDRESS]" at bounding box center [402, 220] width 163 height 16
type input "[STREET_ADDRESS]"
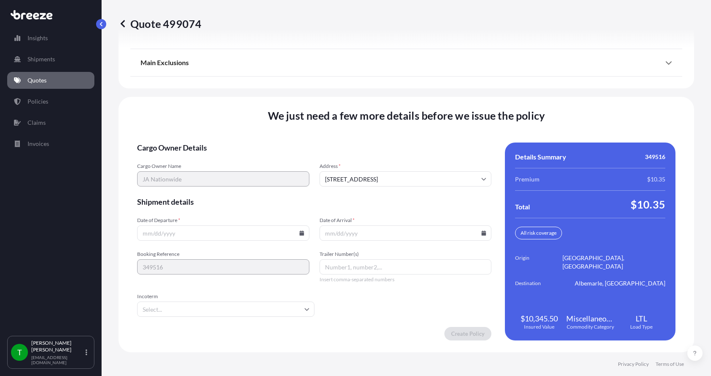
click at [302, 235] on icon at bounding box center [301, 233] width 5 height 5
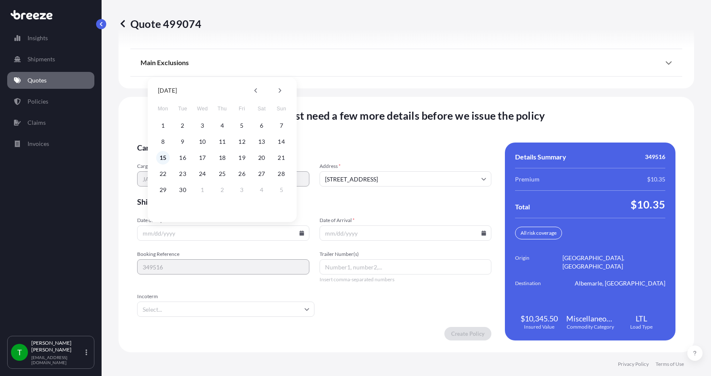
click at [160, 157] on button "15" at bounding box center [163, 158] width 14 height 14
type input "[DATE]"
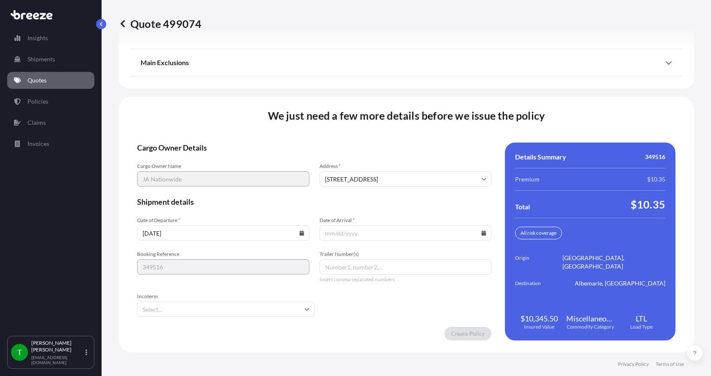
click at [481, 232] on icon at bounding box center [483, 233] width 5 height 5
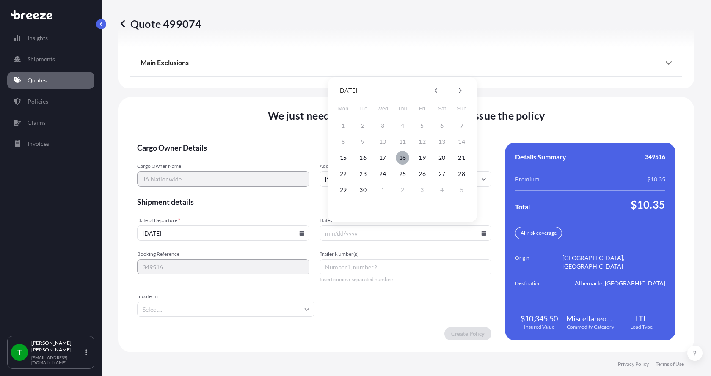
click at [402, 160] on button "18" at bounding box center [403, 158] width 14 height 14
type input "[DATE]"
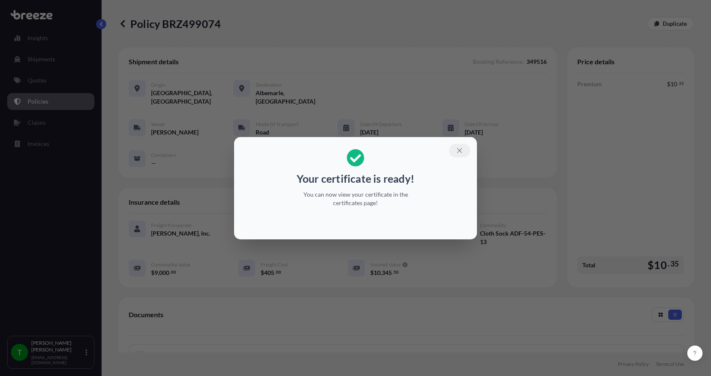
click at [461, 148] on icon "button" at bounding box center [460, 151] width 8 height 8
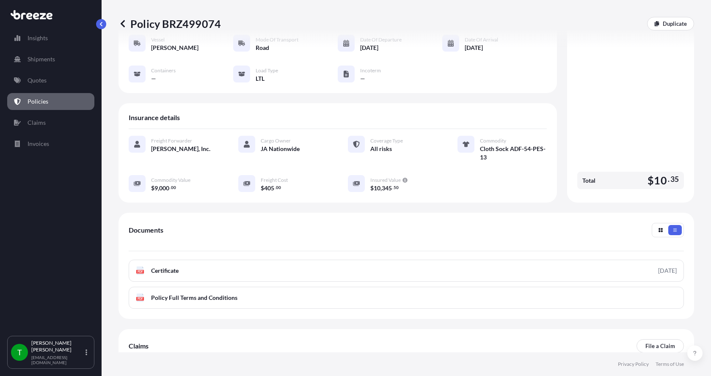
scroll to position [127, 0]
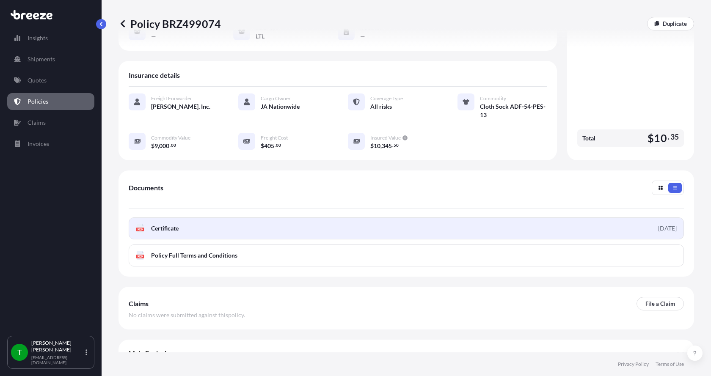
click at [159, 224] on span "Certificate" at bounding box center [165, 228] width 28 height 8
click at [141, 228] on text "PDF" at bounding box center [141, 229] width 6 height 3
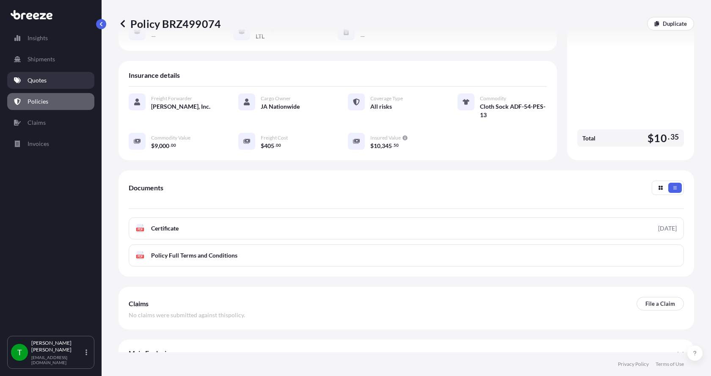
click at [43, 76] on link "Quotes" at bounding box center [50, 80] width 87 height 17
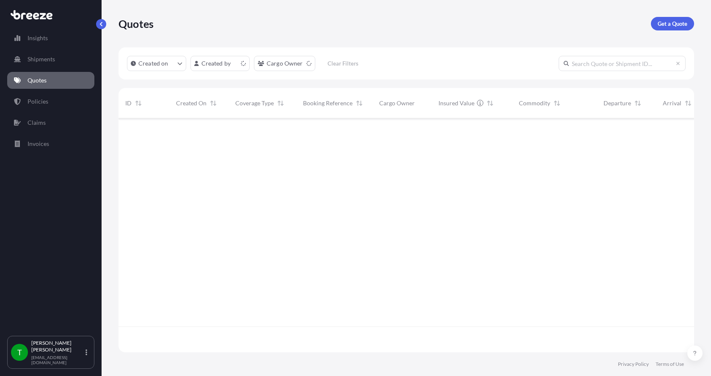
scroll to position [232, 570]
click at [667, 24] on p "Get a Quote" at bounding box center [673, 23] width 30 height 8
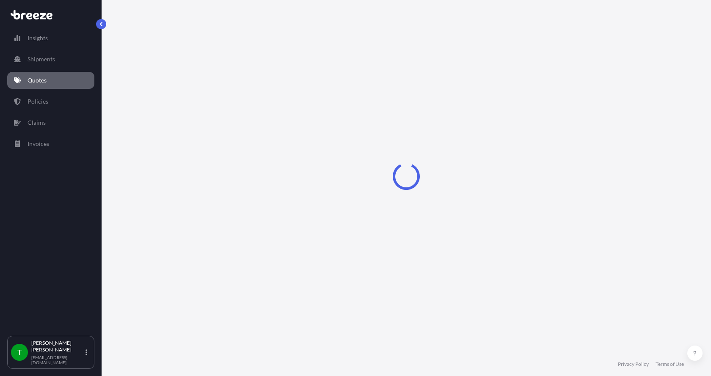
select select "Sea"
select select "1"
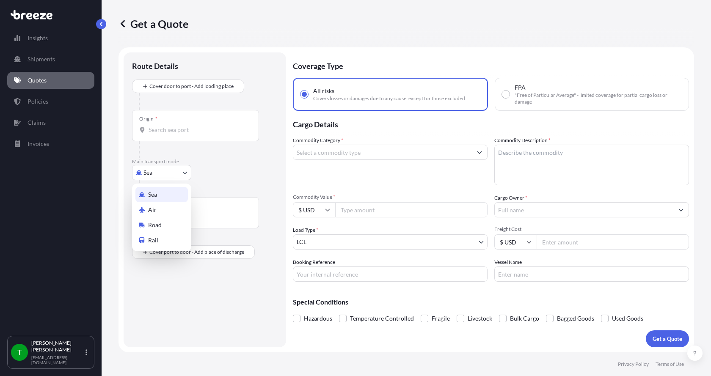
click at [149, 175] on body "Insights Shipments Quotes Policies Claims Invoices T [PERSON_NAME] [EMAIL_ADDRE…" at bounding box center [355, 188] width 711 height 376
click at [162, 226] on div "Road" at bounding box center [162, 225] width 53 height 15
select select "Road"
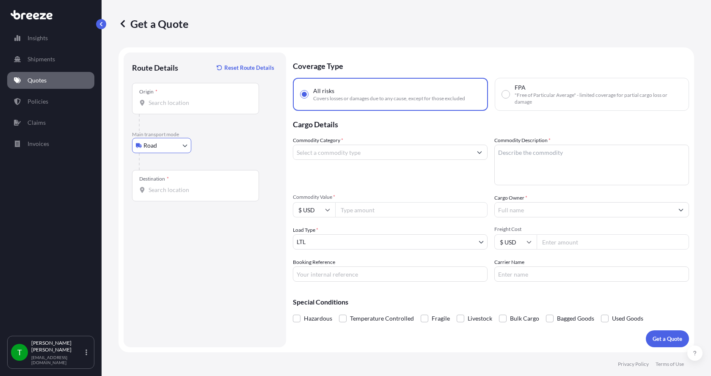
click at [163, 102] on input "Origin *" at bounding box center [199, 103] width 100 height 8
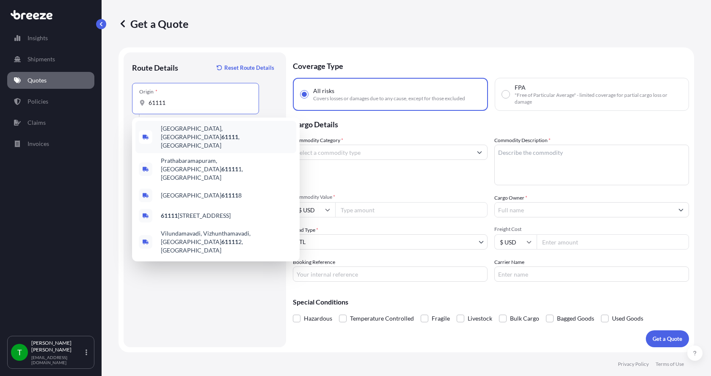
click at [170, 130] on span "[GEOGRAPHIC_DATA] , [GEOGRAPHIC_DATA]" at bounding box center [227, 136] width 132 height 25
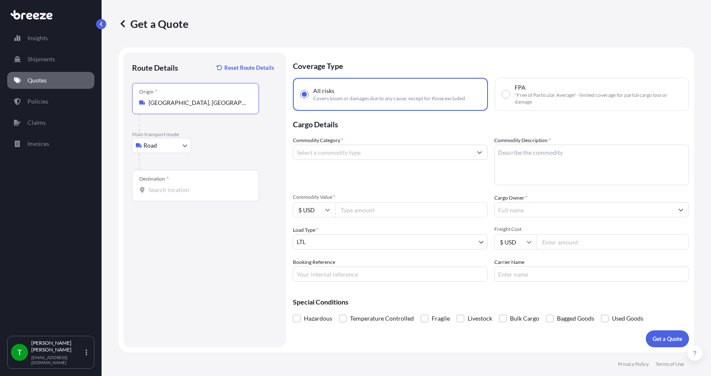
type input "[GEOGRAPHIC_DATA], [GEOGRAPHIC_DATA]"
click at [158, 194] on div "Destination *" at bounding box center [195, 185] width 127 height 31
click at [158, 194] on input "Destination *" at bounding box center [199, 190] width 100 height 8
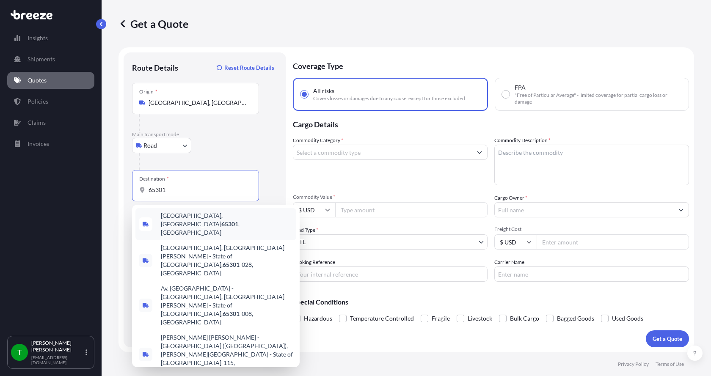
click at [166, 218] on span "[GEOGRAPHIC_DATA] , [GEOGRAPHIC_DATA]" at bounding box center [227, 224] width 132 height 25
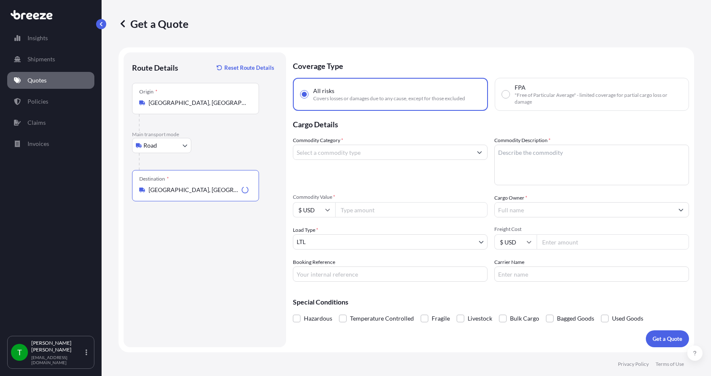
type input "[GEOGRAPHIC_DATA], [GEOGRAPHIC_DATA]"
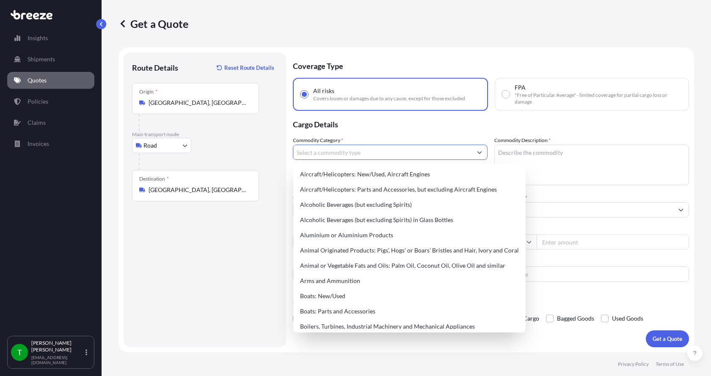
click at [315, 152] on input "Commodity Category *" at bounding box center [382, 152] width 179 height 15
type input "J"
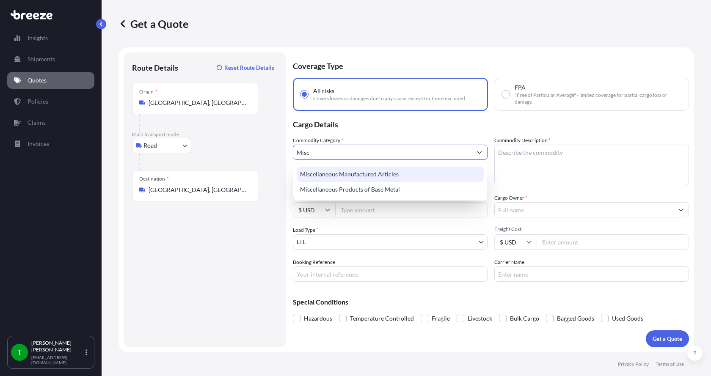
click at [317, 170] on div "Miscellaneous Manufactured Articles" at bounding box center [390, 174] width 187 height 15
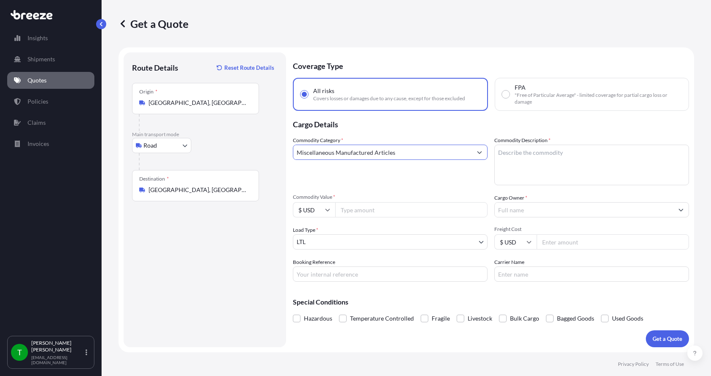
type input "Miscellaneous Manufactured Articles"
click at [511, 152] on textarea "Commodity Description *" at bounding box center [592, 165] width 195 height 41
type textarea "M"
type textarea "a"
type textarea "Parts Motor AER 30HP"
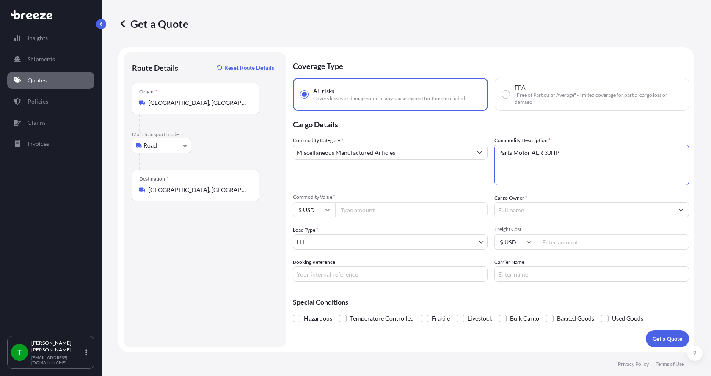
click at [351, 210] on input "Commodity Value *" at bounding box center [411, 209] width 152 height 15
click at [354, 207] on input "Commodity Value *" at bounding box center [411, 209] width 152 height 15
type input "4100.00"
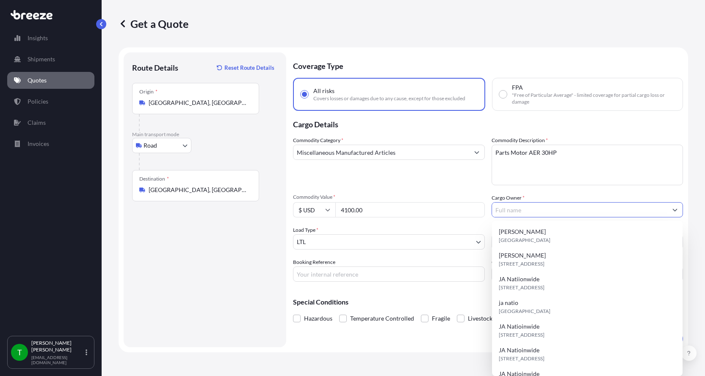
click at [545, 209] on input "Cargo Owner *" at bounding box center [580, 209] width 176 height 15
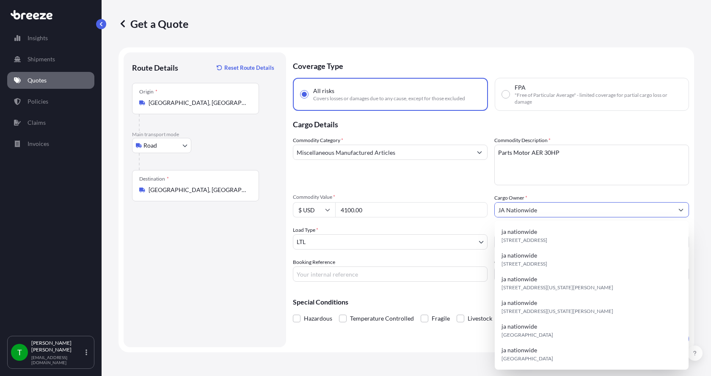
type input "JA Nationwide"
click at [300, 273] on input "Booking Reference" at bounding box center [390, 274] width 195 height 15
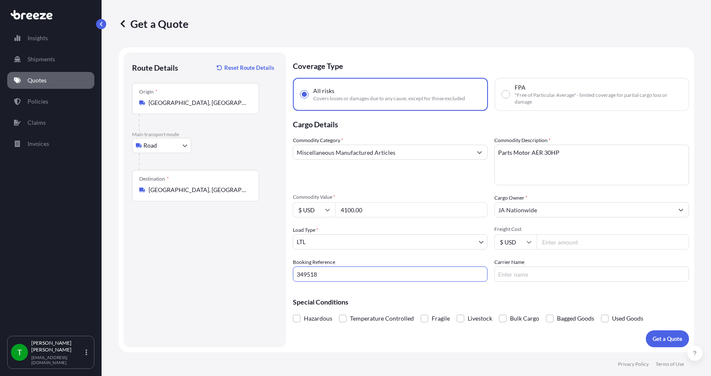
type input "349518"
click at [574, 243] on input "Freight Cost" at bounding box center [613, 242] width 152 height 15
type input "530.00"
click at [545, 280] on input "Carrier Name" at bounding box center [592, 274] width 195 height 15
type input "[PERSON_NAME]"
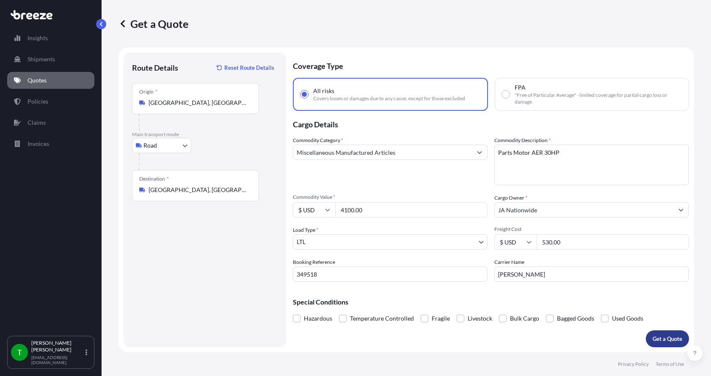
click at [664, 337] on p "Get a Quote" at bounding box center [668, 339] width 30 height 8
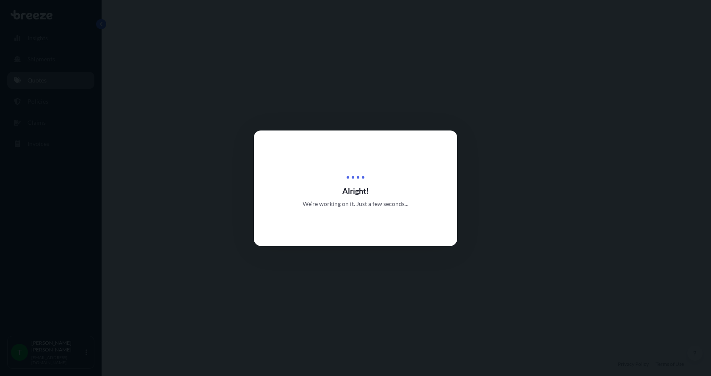
select select "Road"
select select "1"
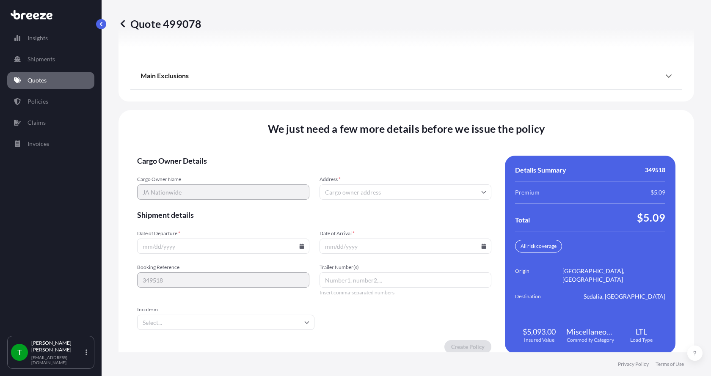
scroll to position [1114, 0]
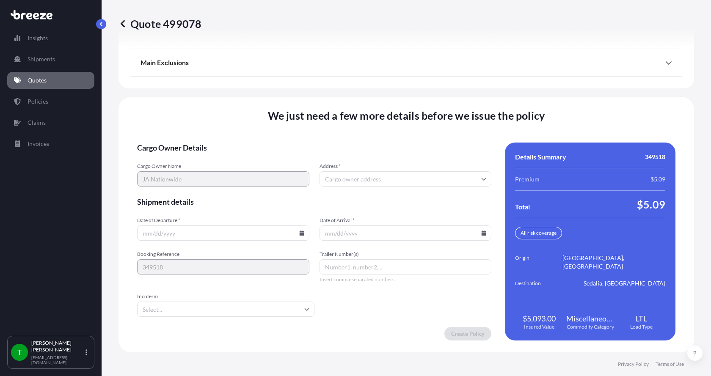
click at [382, 182] on input "Address *" at bounding box center [406, 179] width 172 height 15
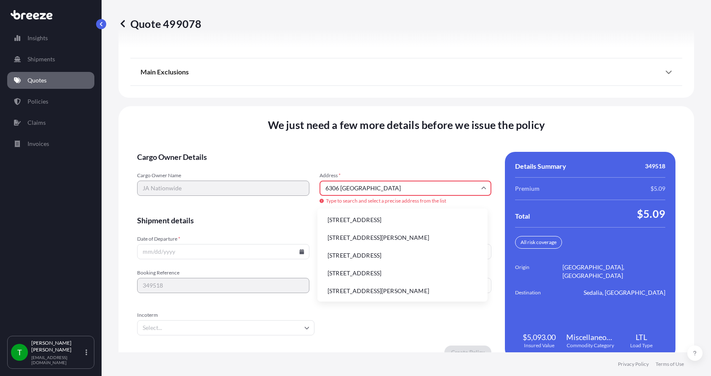
click at [360, 219] on li "[STREET_ADDRESS]" at bounding box center [402, 220] width 163 height 16
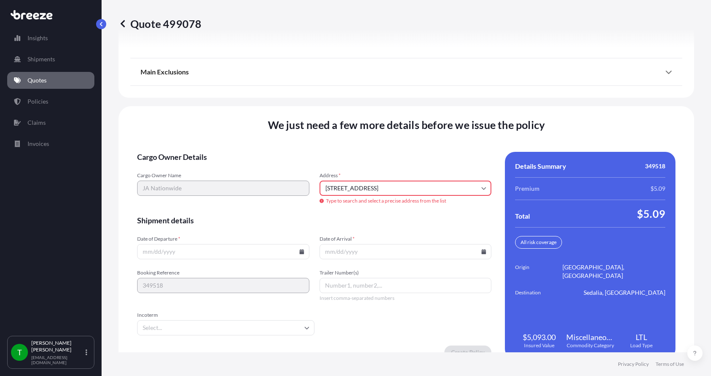
type input "[STREET_ADDRESS]"
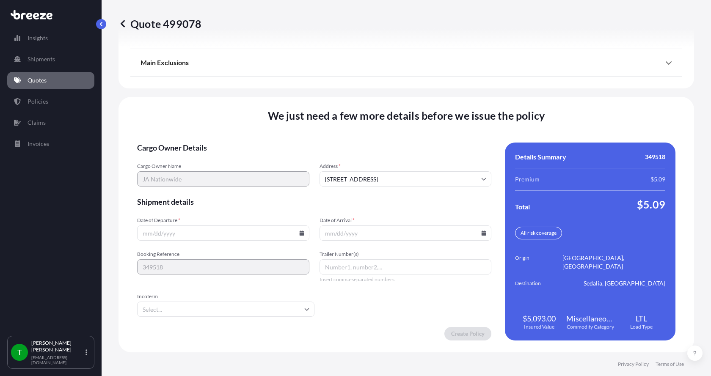
click at [300, 232] on icon at bounding box center [301, 233] width 5 height 5
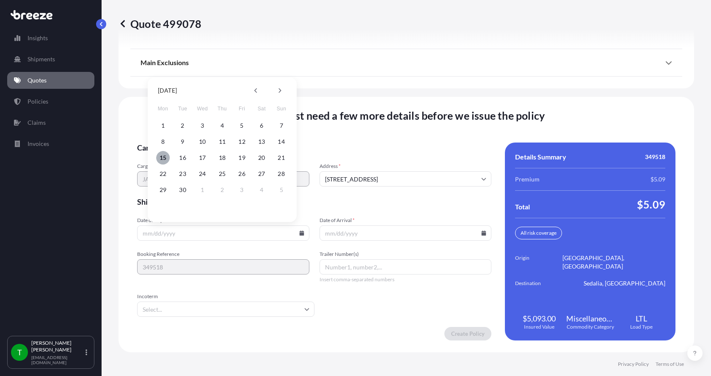
click at [161, 156] on button "15" at bounding box center [163, 158] width 14 height 14
type input "[DATE]"
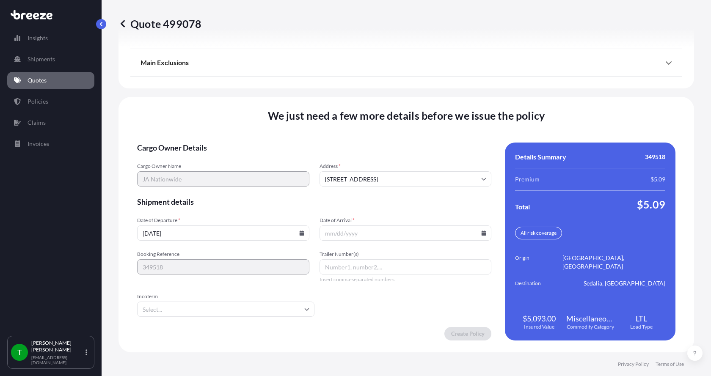
click at [173, 183] on button "15" at bounding box center [178, 187] width 10 height 8
click at [482, 233] on icon at bounding box center [484, 233] width 5 height 5
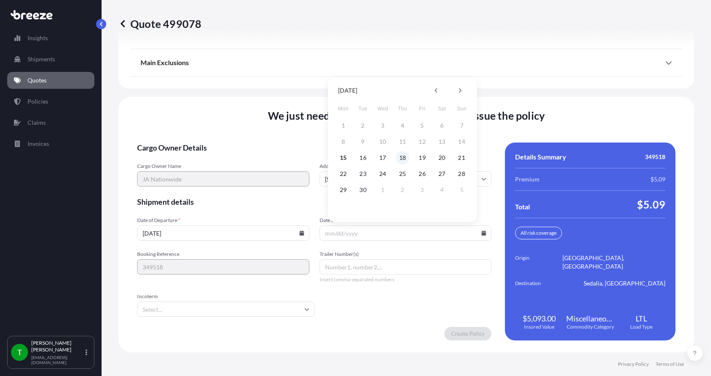
click at [403, 157] on button "18" at bounding box center [403, 158] width 14 height 14
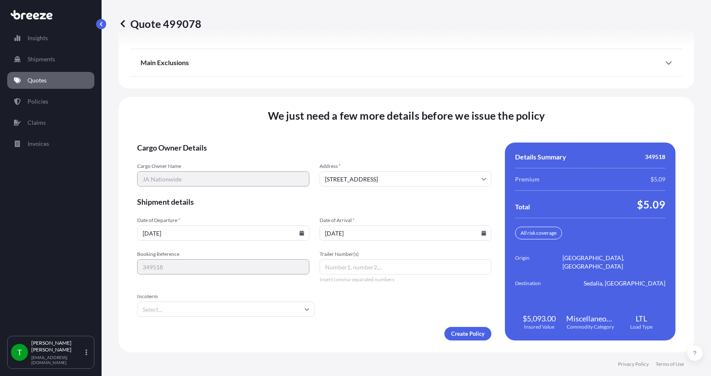
type input "[DATE]"
click at [403, 183] on button "18" at bounding box center [403, 187] width 10 height 8
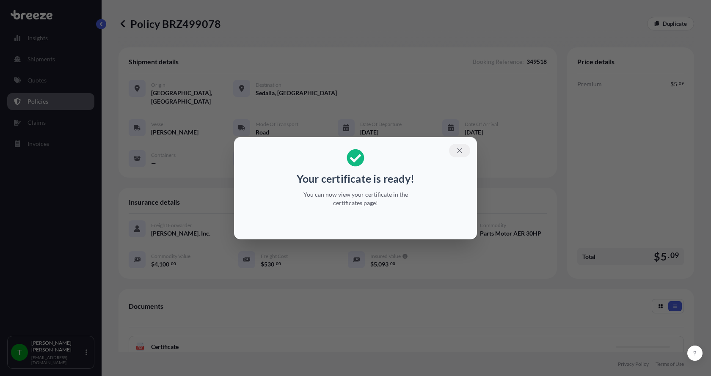
click at [458, 146] on button "button" at bounding box center [459, 151] width 21 height 14
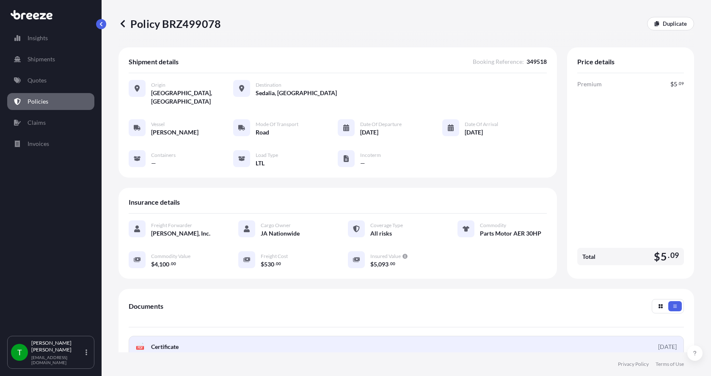
click at [169, 343] on span "Certificate" at bounding box center [165, 347] width 28 height 8
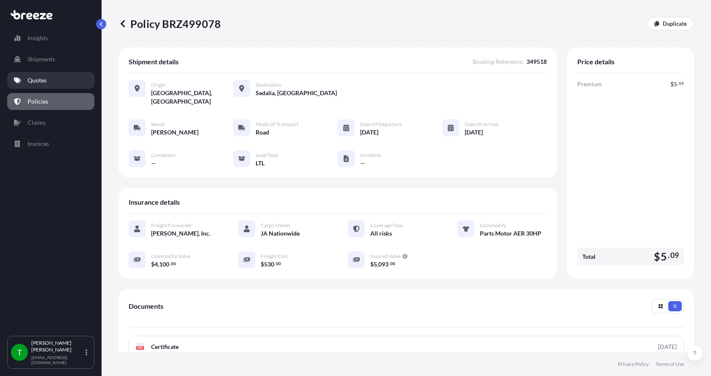
click at [33, 83] on p "Quotes" at bounding box center [37, 80] width 19 height 8
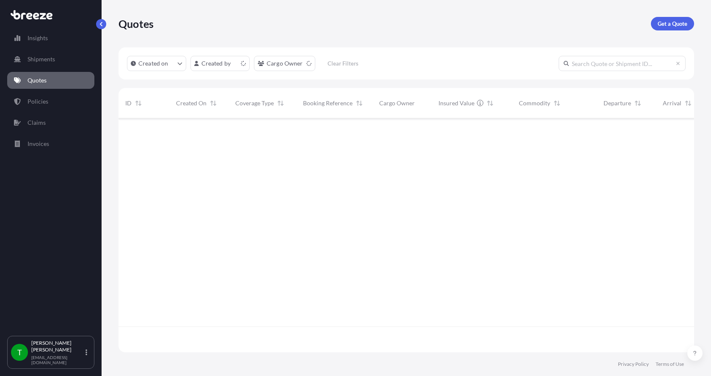
scroll to position [232, 570]
click at [668, 19] on p "Get a Quote" at bounding box center [673, 23] width 30 height 8
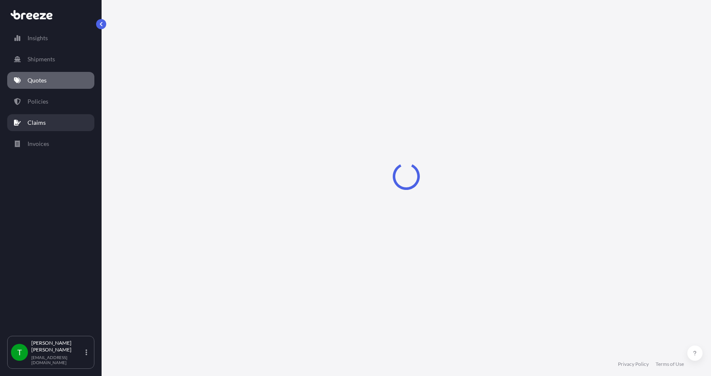
select select "Sea"
select select "1"
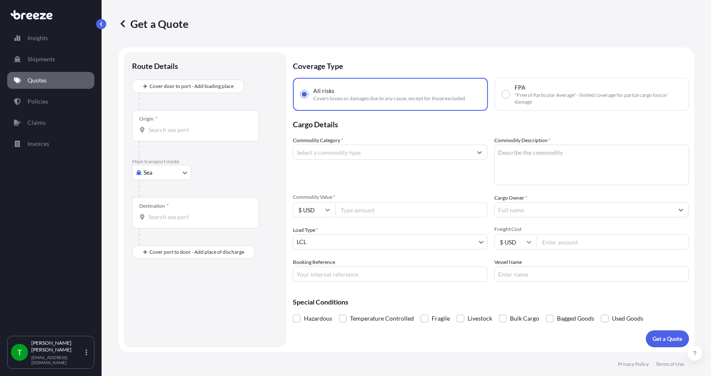
click at [152, 174] on body "Insights Shipments Quotes Policies Claims Invoices T [PERSON_NAME] [EMAIL_ADDRE…" at bounding box center [355, 188] width 711 height 376
click at [160, 224] on span "Road" at bounding box center [155, 225] width 14 height 8
select select "Road"
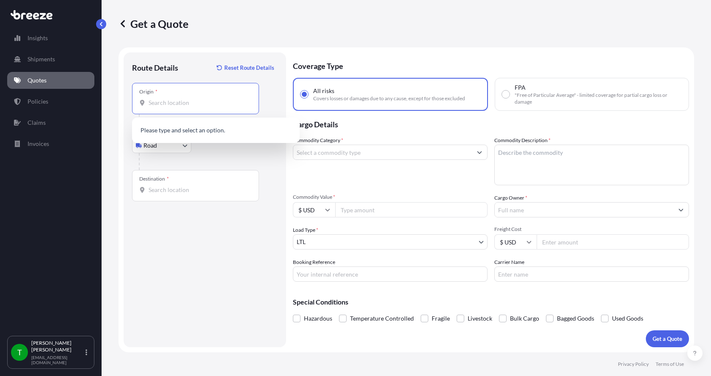
click at [166, 104] on input "Origin *" at bounding box center [199, 103] width 100 height 8
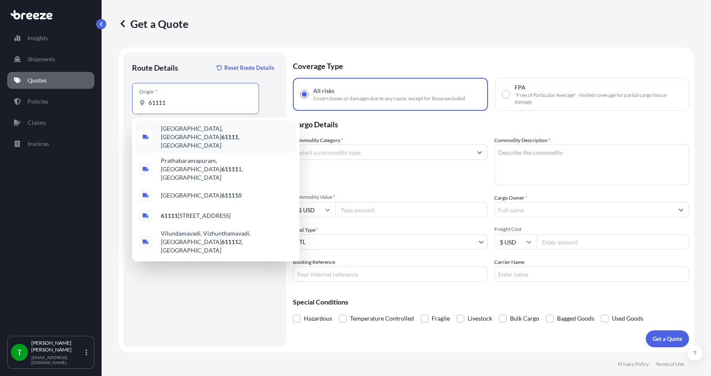
click at [175, 129] on span "[GEOGRAPHIC_DATA] , [GEOGRAPHIC_DATA]" at bounding box center [227, 136] width 132 height 25
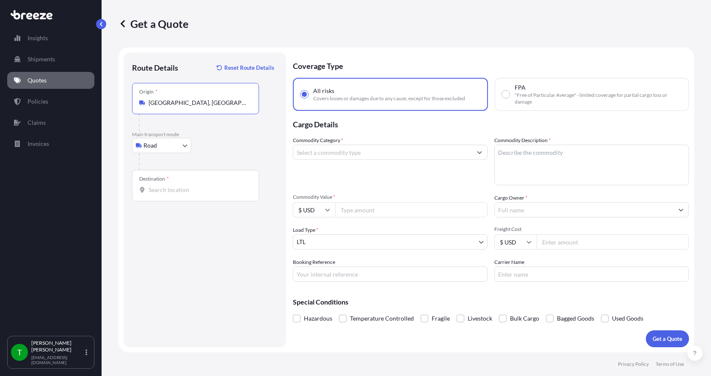
type input "[GEOGRAPHIC_DATA], [GEOGRAPHIC_DATA]"
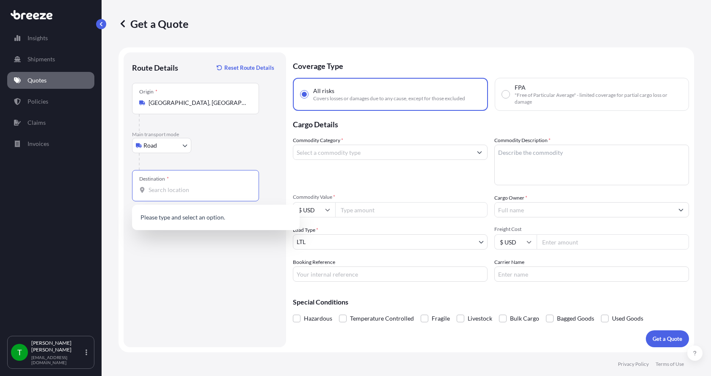
click at [162, 191] on input "Destination *" at bounding box center [199, 190] width 100 height 8
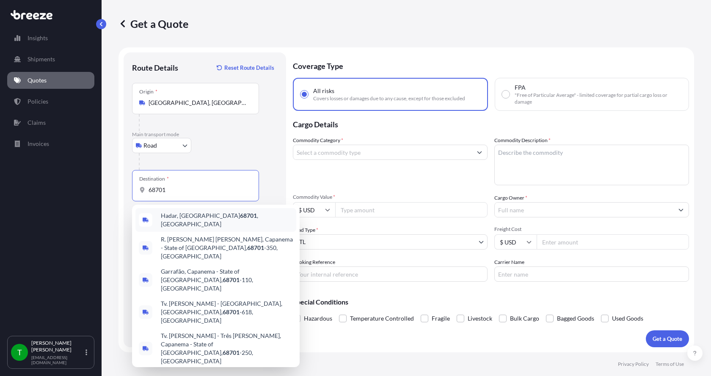
drag, startPoint x: 171, startPoint y: 186, endPoint x: 120, endPoint y: 179, distance: 51.7
click at [125, 183] on div "Route Details Reset Route Details Place of loading Road Road Rail Origin * [GEO…" at bounding box center [205, 200] width 163 height 295
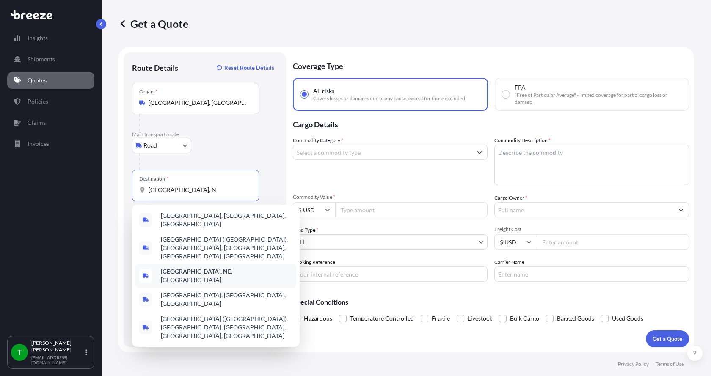
click at [171, 268] on b "[GEOGRAPHIC_DATA], N" at bounding box center [194, 271] width 67 height 7
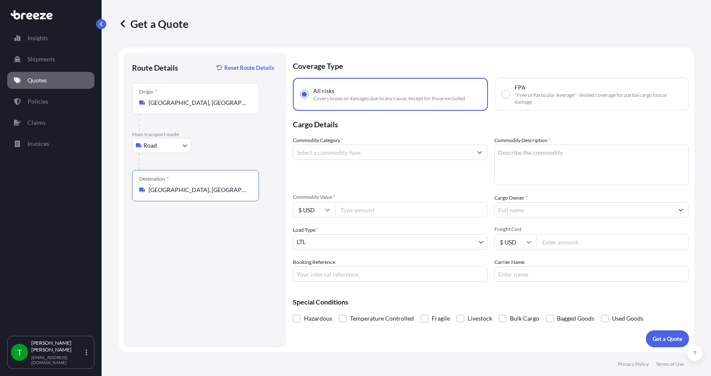
type input "[GEOGRAPHIC_DATA], [GEOGRAPHIC_DATA], [GEOGRAPHIC_DATA]"
click at [342, 151] on input "Commodity Category *" at bounding box center [382, 152] width 179 height 15
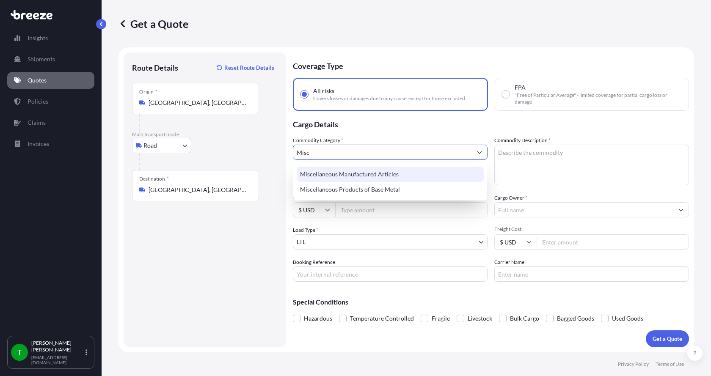
click at [340, 174] on div "Miscellaneous Manufactured Articles" at bounding box center [390, 174] width 187 height 15
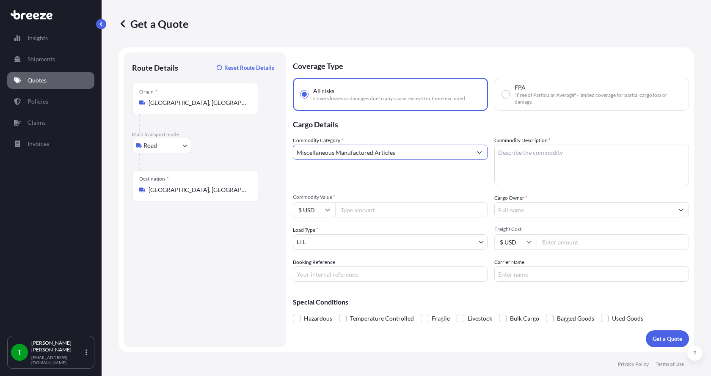
type input "Miscellaneous Manufactured Articles"
click at [509, 152] on textarea "Commodity Description *" at bounding box center [592, 165] width 195 height 41
type textarea "Linear Actuator"
click at [361, 213] on input "Commodity Value *" at bounding box center [411, 209] width 152 height 15
type input "3600.00"
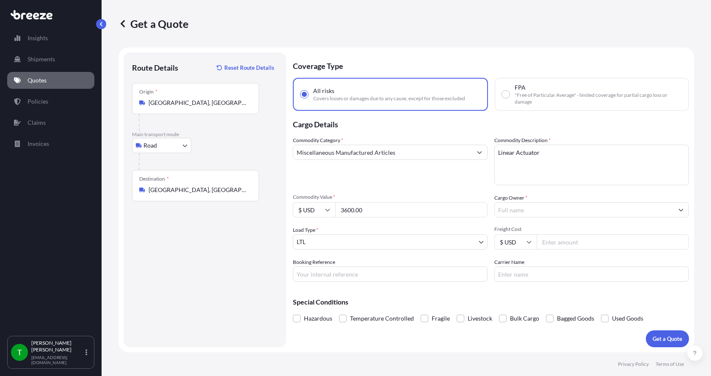
click at [514, 212] on input "Cargo Owner *" at bounding box center [584, 209] width 179 height 15
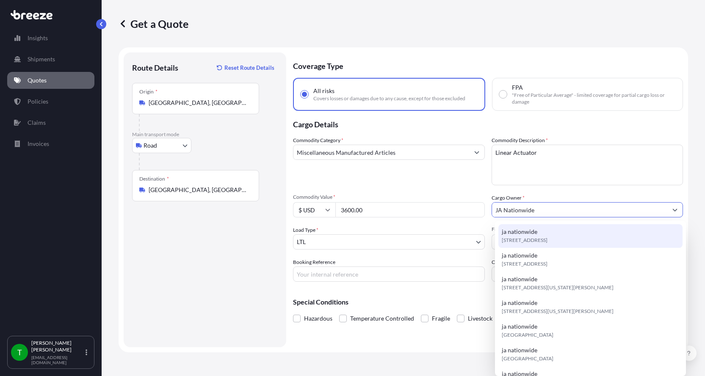
type input "JA Nationwide"
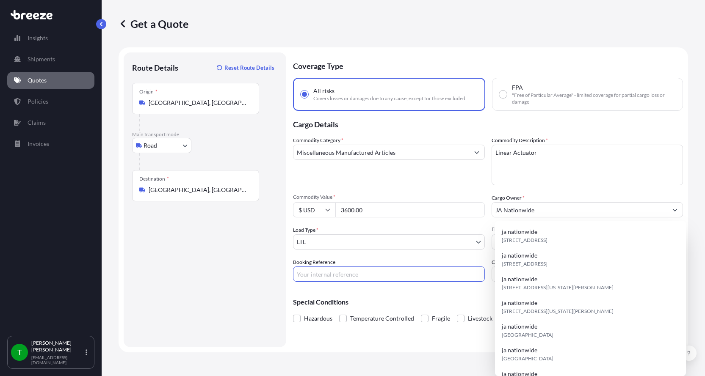
click at [347, 277] on input "Booking Reference" at bounding box center [389, 274] width 192 height 15
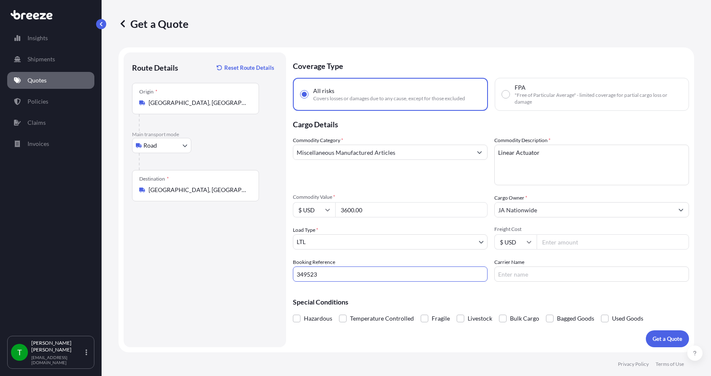
type input "349523"
click at [549, 242] on input "Freight Cost" at bounding box center [613, 242] width 152 height 15
type input "290.00"
click at [541, 275] on input "Carrier Name" at bounding box center [592, 274] width 195 height 15
type input "[PERSON_NAME] Express"
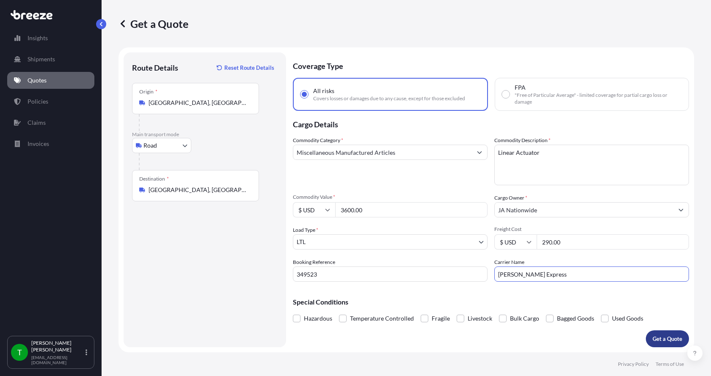
click at [659, 332] on button "Get a Quote" at bounding box center [667, 339] width 43 height 17
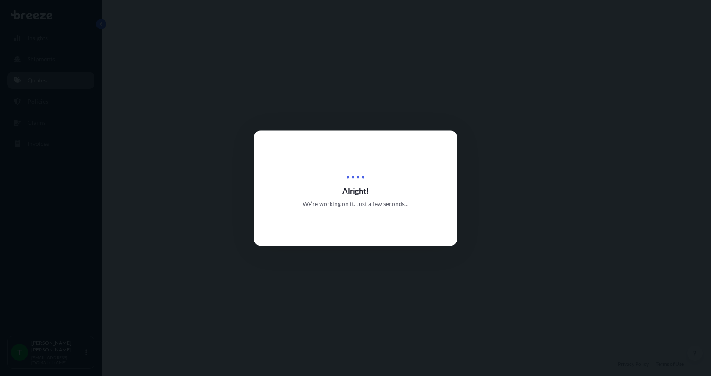
select select "Road"
select select "1"
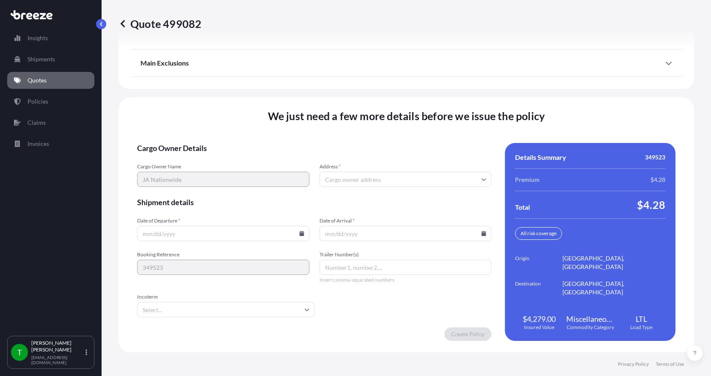
scroll to position [1114, 0]
click at [324, 178] on input "Address *" at bounding box center [406, 179] width 172 height 15
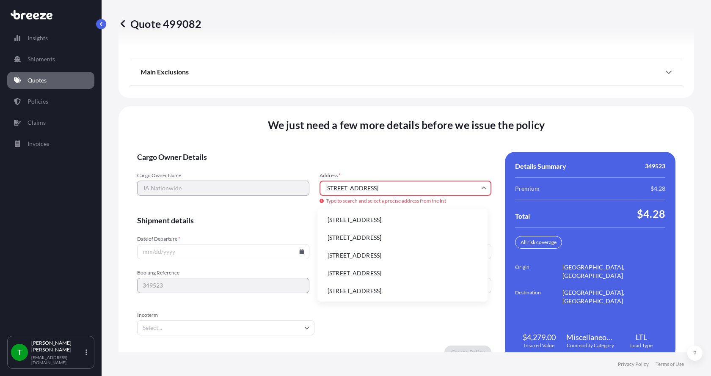
click at [360, 221] on li "[STREET_ADDRESS]" at bounding box center [402, 220] width 163 height 16
type input "[STREET_ADDRESS]"
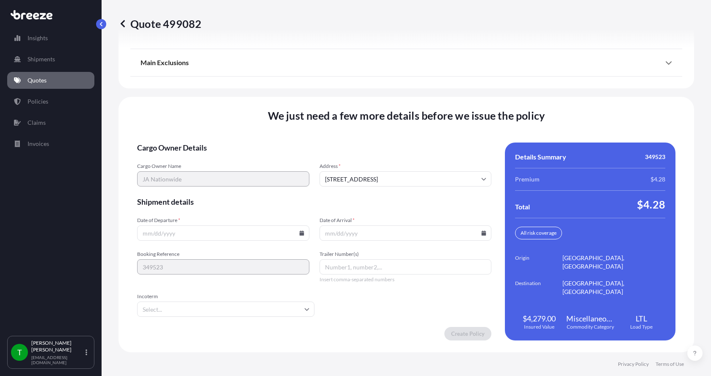
click at [299, 232] on icon at bounding box center [301, 233] width 5 height 5
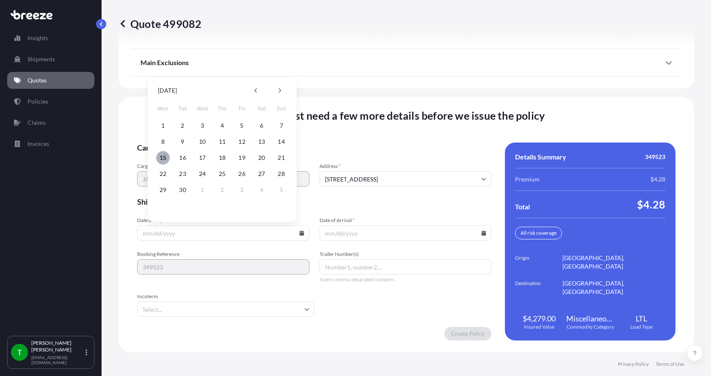
click at [162, 155] on button "15" at bounding box center [163, 158] width 14 height 14
type input "[DATE]"
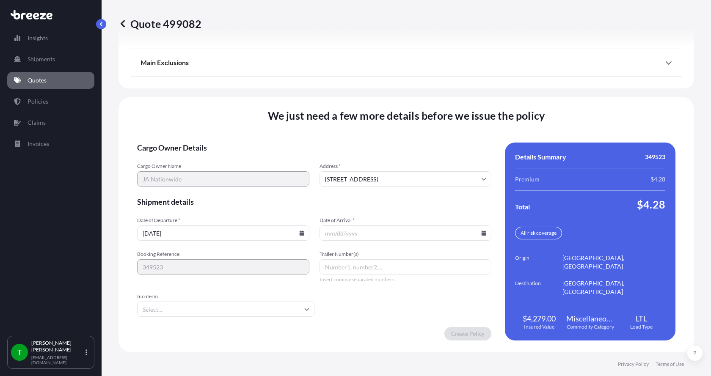
click at [482, 233] on icon at bounding box center [484, 233] width 5 height 5
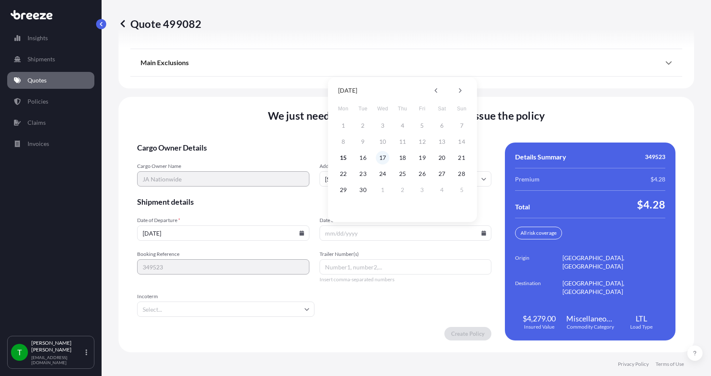
click at [384, 157] on button "17" at bounding box center [383, 158] width 14 height 14
type input "[DATE]"
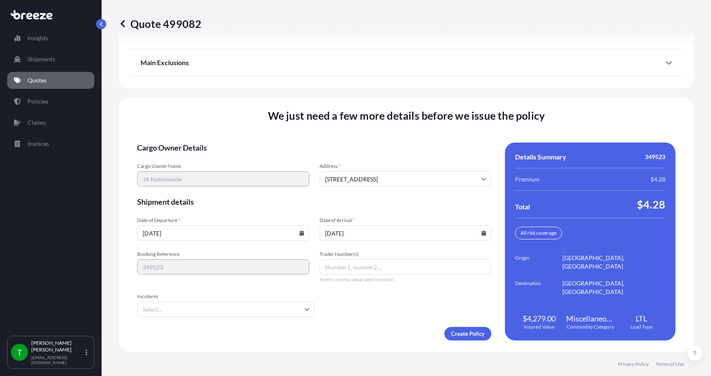
click at [384, 183] on button "17" at bounding box center [388, 187] width 10 height 8
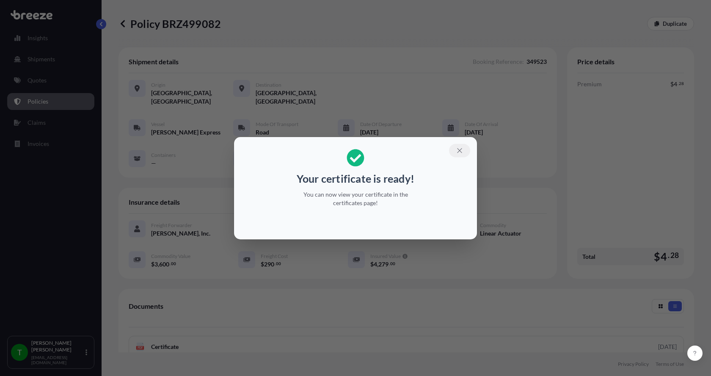
click at [462, 149] on icon "button" at bounding box center [460, 151] width 8 height 8
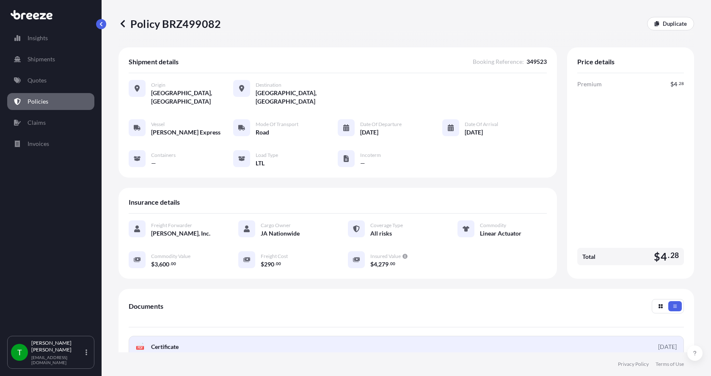
click at [160, 343] on span "Certificate" at bounding box center [165, 347] width 28 height 8
